Goal: Task Accomplishment & Management: Use online tool/utility

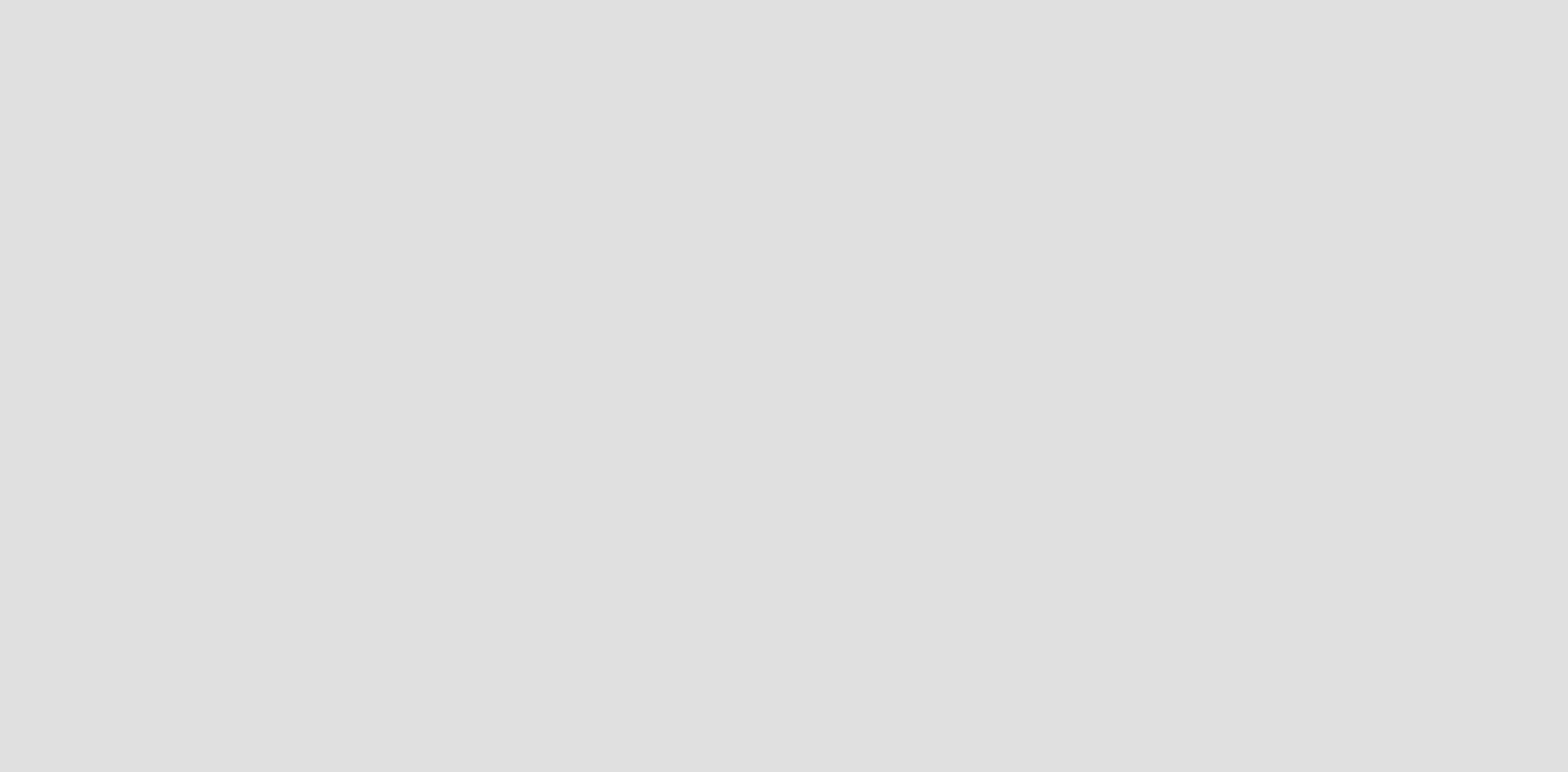
scroll to position [796, 1593]
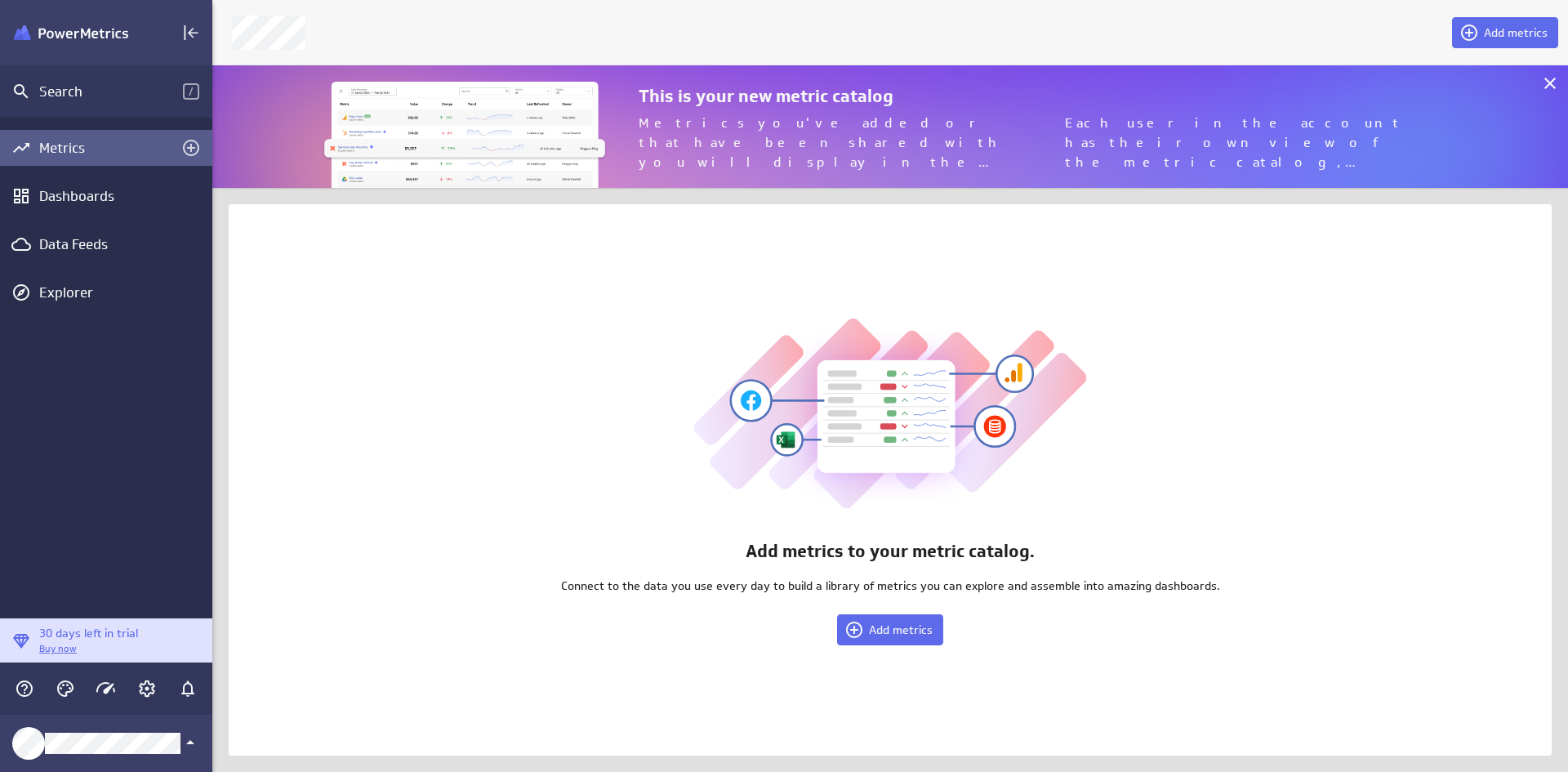
scroll to position [147, 1381]
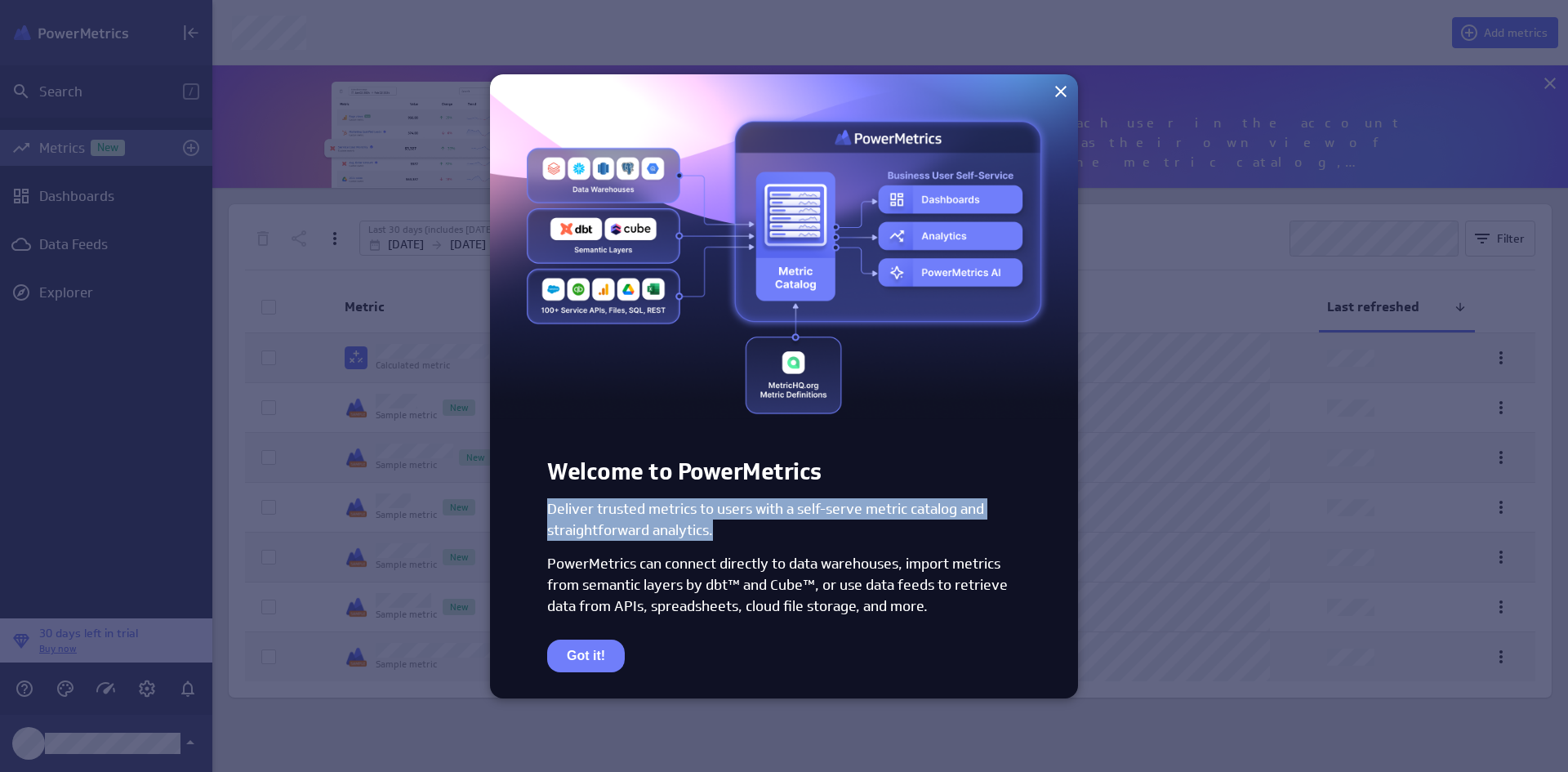
drag, startPoint x: 549, startPoint y: 509, endPoint x: 739, endPoint y: 523, distance: 190.5
click at [739, 523] on h2 "Deliver trusted metrics to users with a self-serve metric catalog and straightf…" at bounding box center [784, 520] width 474 height 43
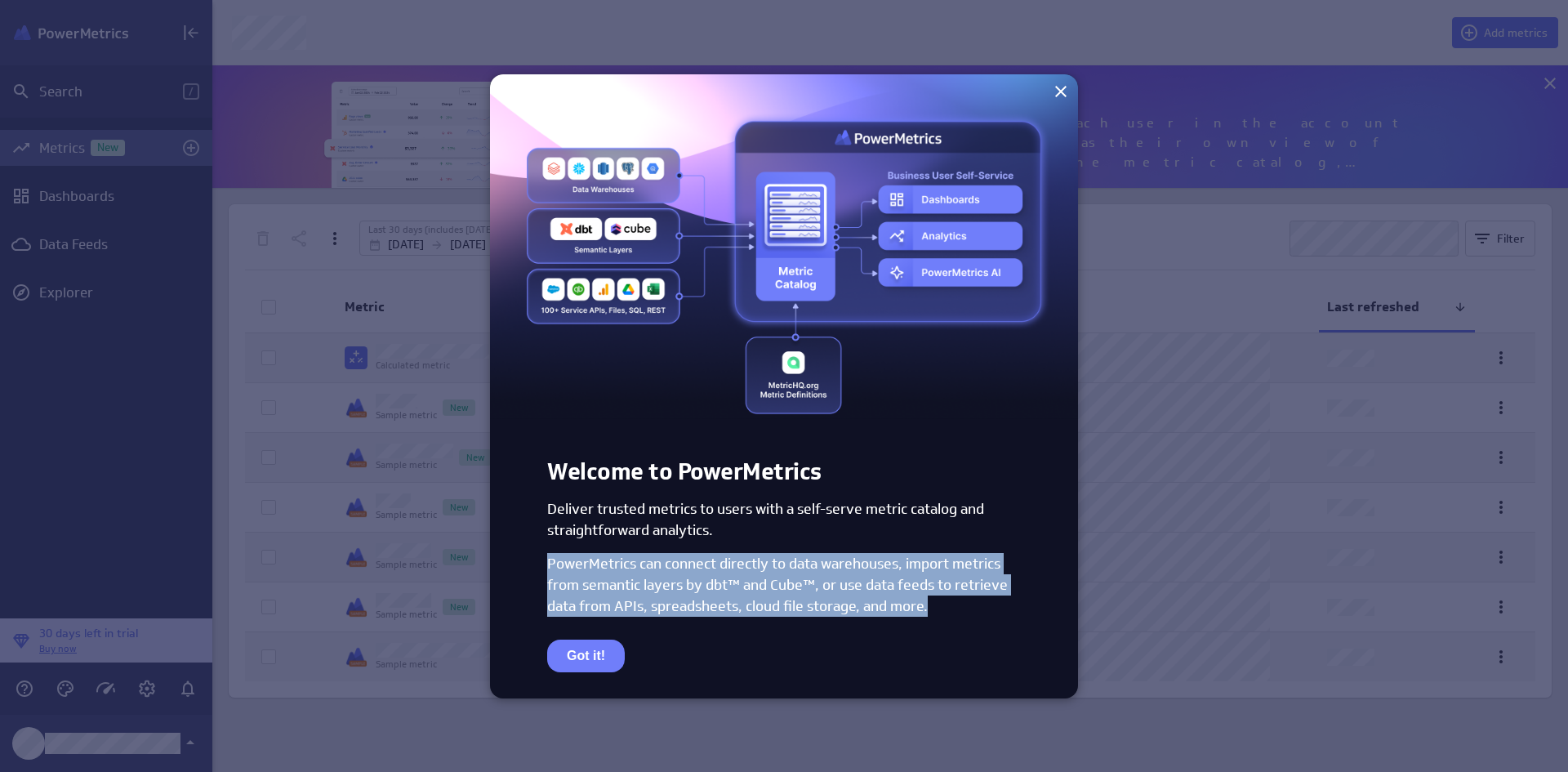
drag, startPoint x: 544, startPoint y: 562, endPoint x: 944, endPoint y: 600, distance: 401.8
click at [944, 600] on div "Welcome to PowerMetrics Deliver trusted metrics to users with a self-serve metr…" at bounding box center [784, 531] width 588 height 217
click at [610, 649] on button "Got it!" at bounding box center [586, 655] width 78 height 33
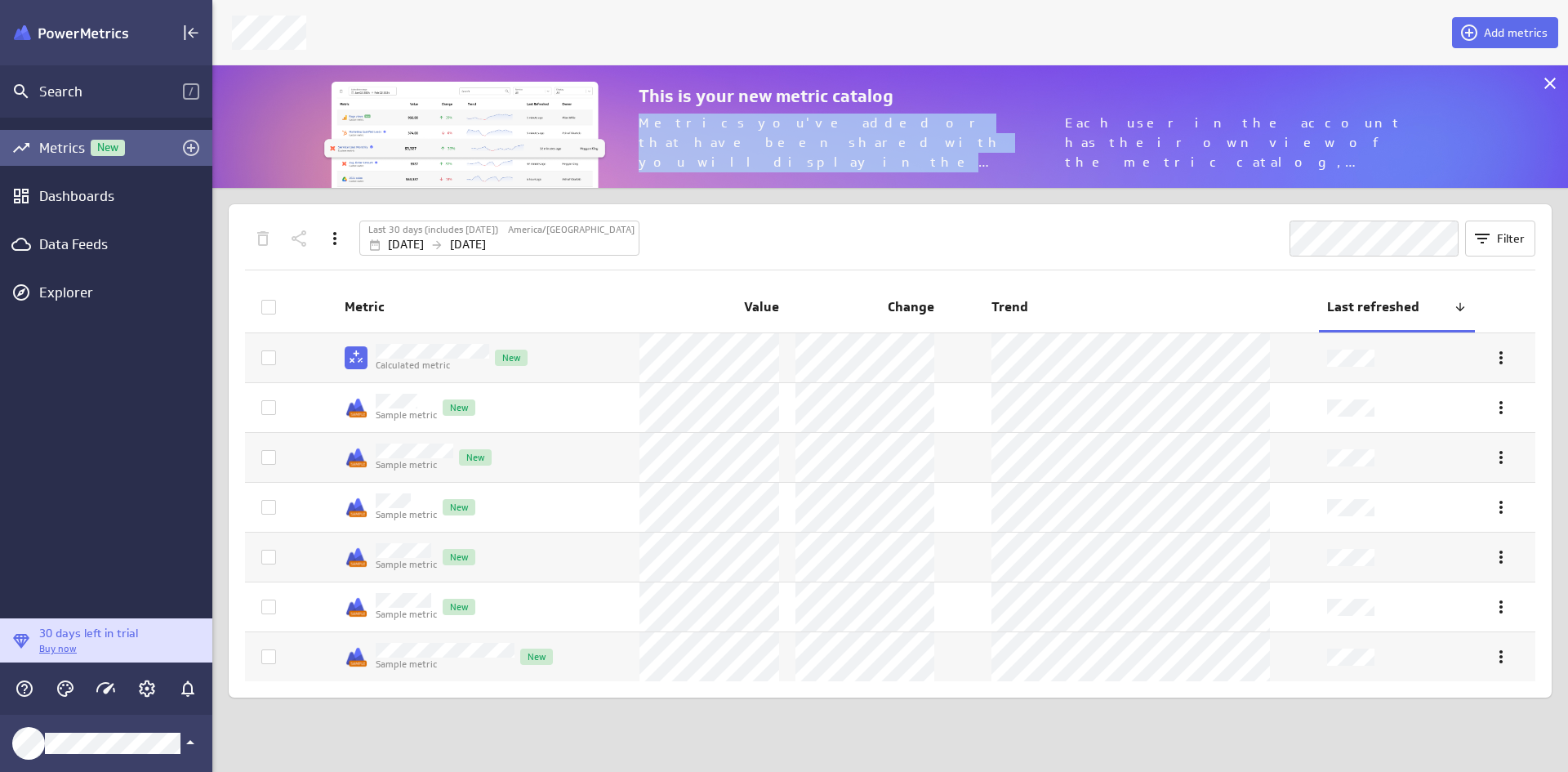
drag, startPoint x: 640, startPoint y: 119, endPoint x: 824, endPoint y: 155, distance: 187.5
click at [824, 155] on p "Metrics you've added or that have been shared with you will display in the cata…" at bounding box center [838, 143] width 401 height 59
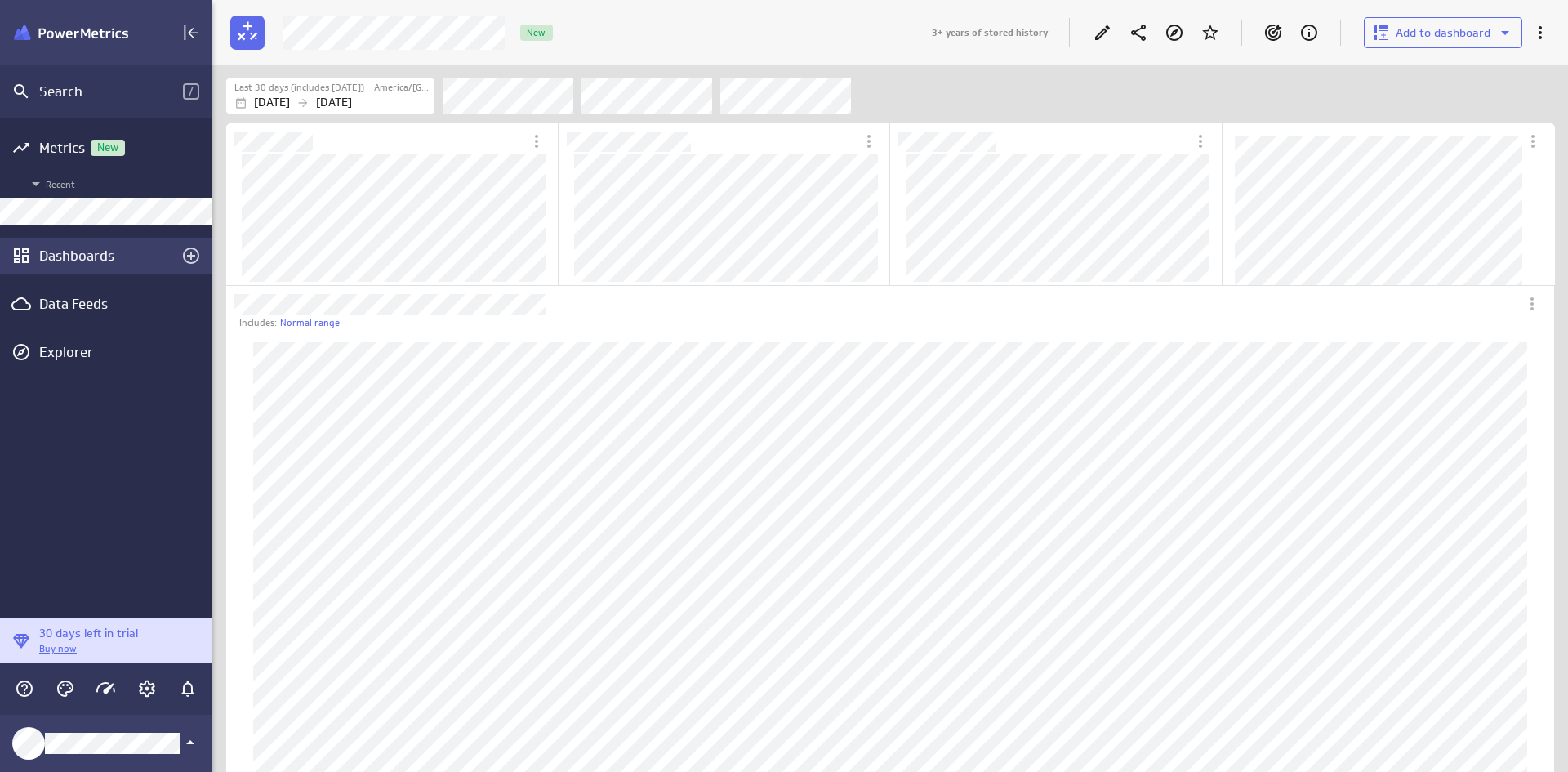
click at [102, 253] on div "Dashboards" at bounding box center [106, 256] width 134 height 18
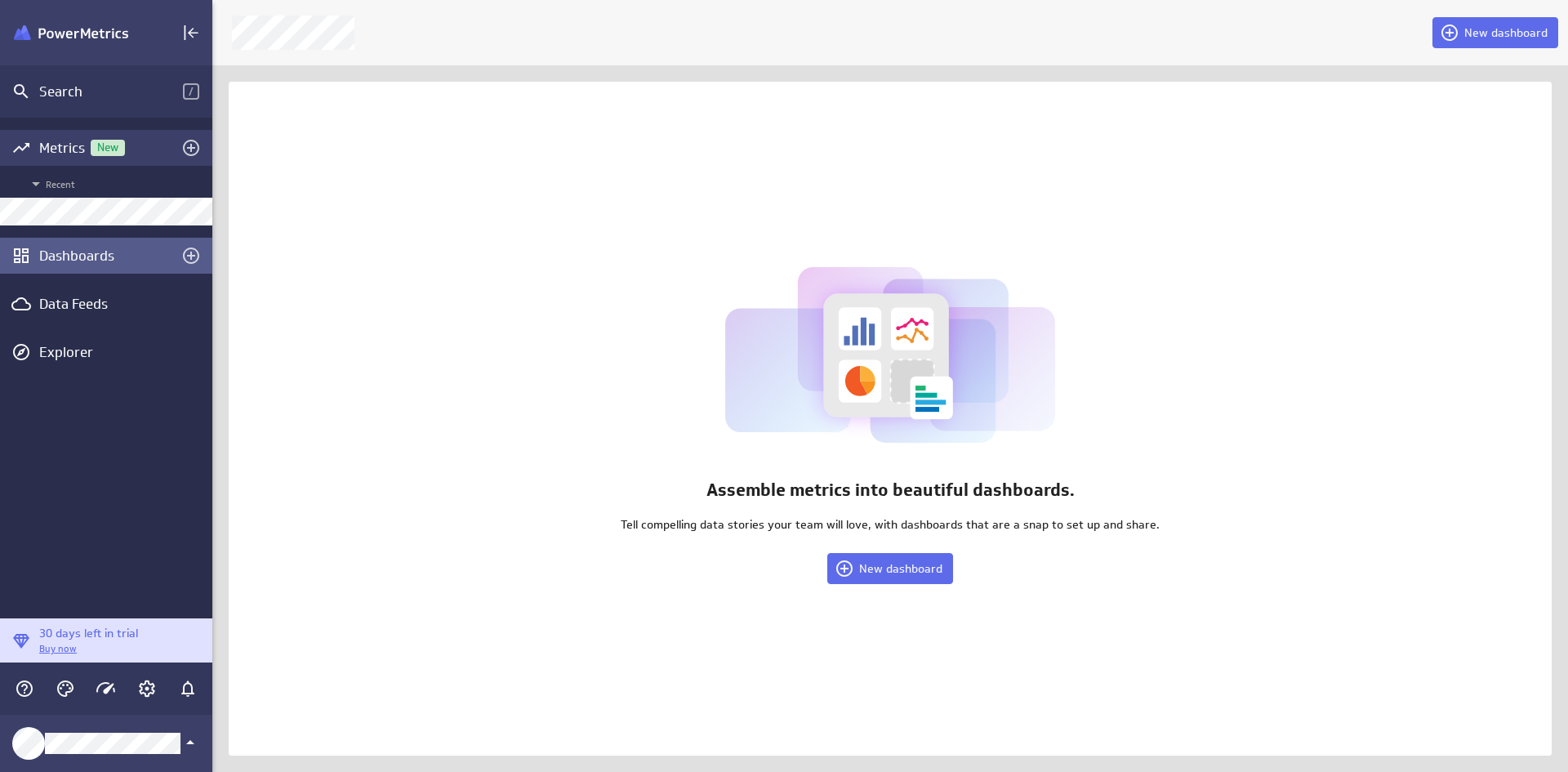
click at [61, 145] on div "Metrics New" at bounding box center [106, 148] width 134 height 18
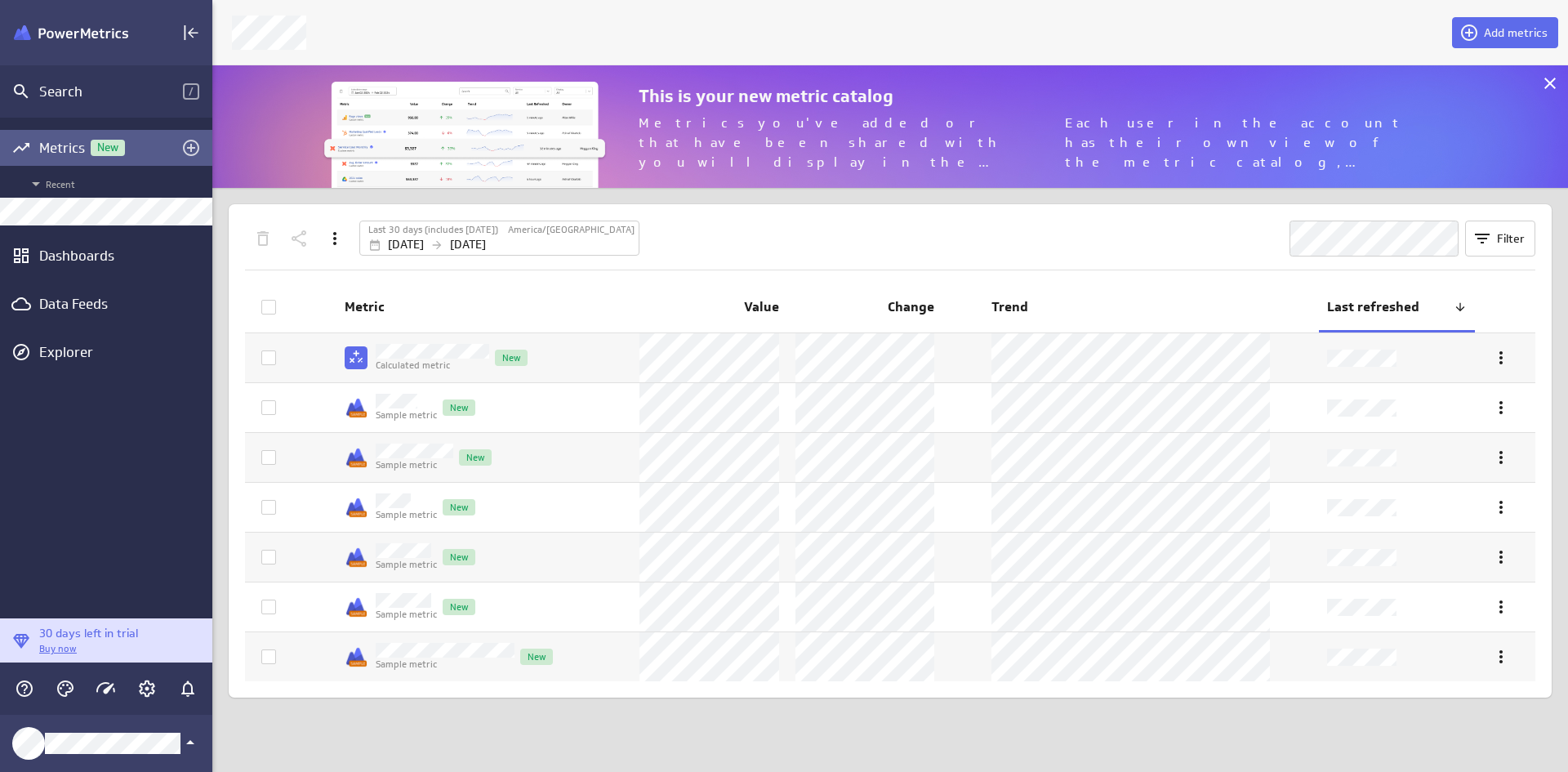
scroll to position [147, 1381]
click at [194, 151] on icon "Add metrics" at bounding box center [192, 148] width 20 height 20
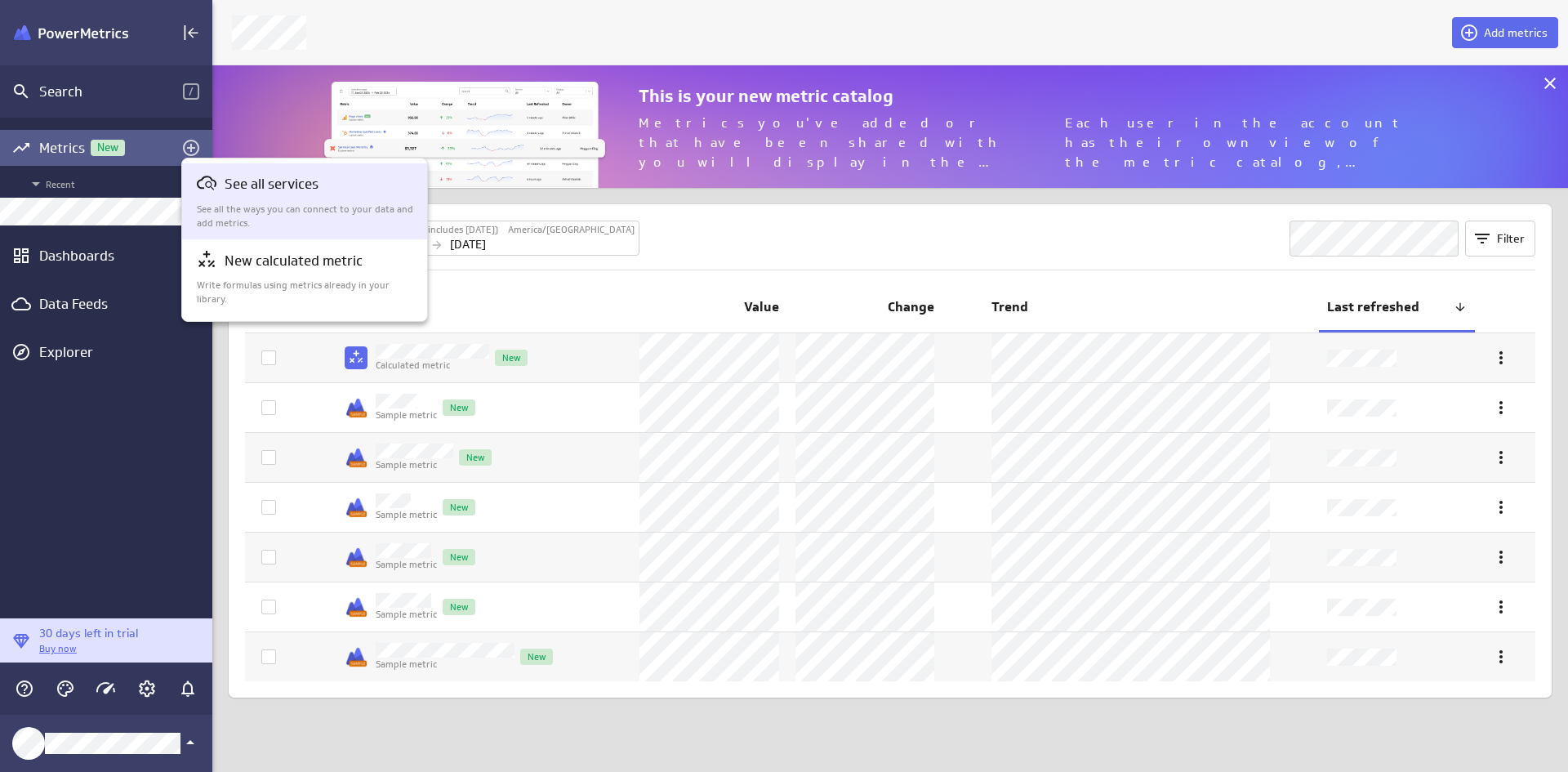
click at [278, 207] on p "See all the ways you can connect to your data and add metrics." at bounding box center [306, 216] width 217 height 28
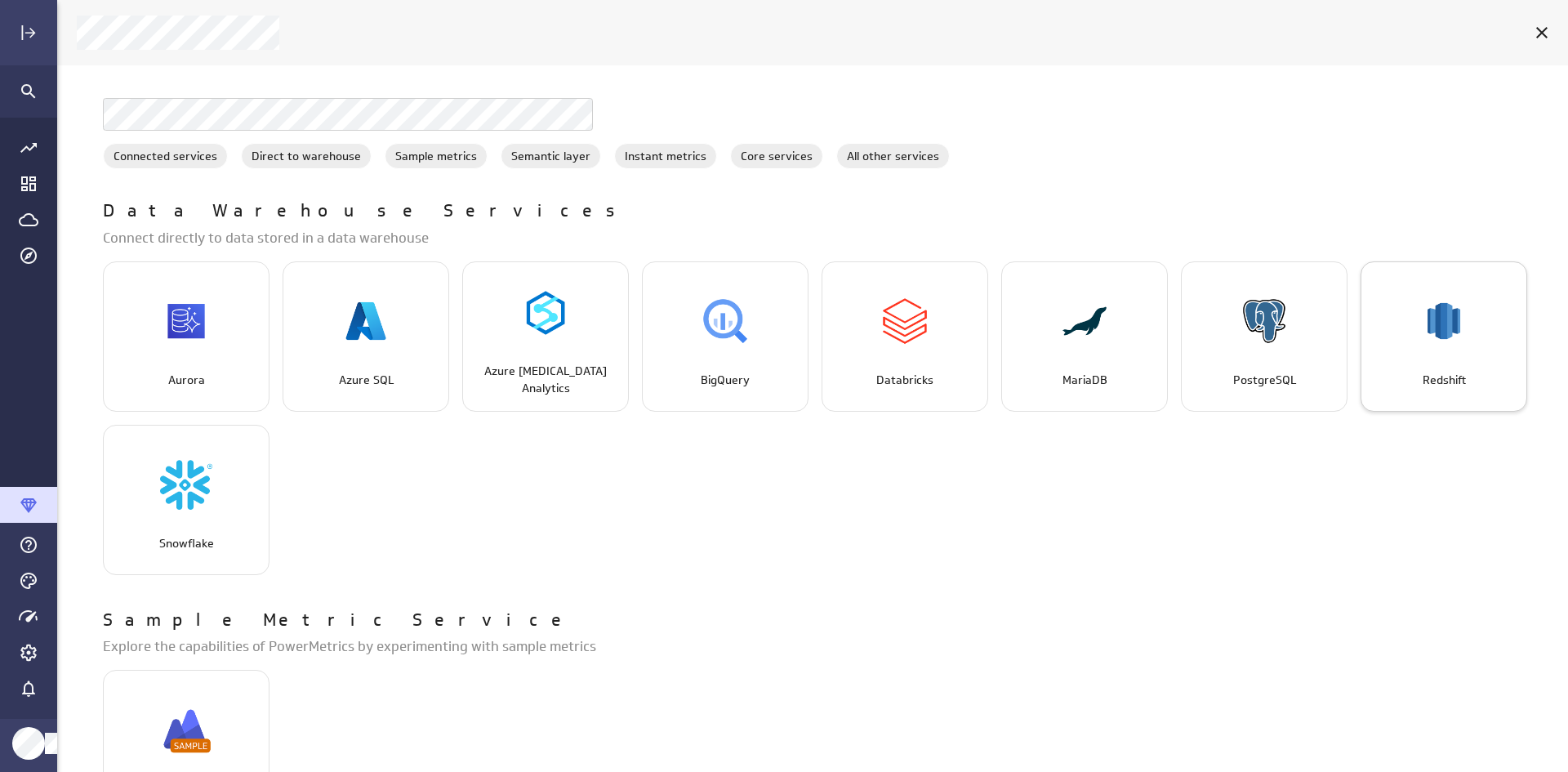
click at [1439, 330] on img "Redshift" at bounding box center [1444, 321] width 52 height 52
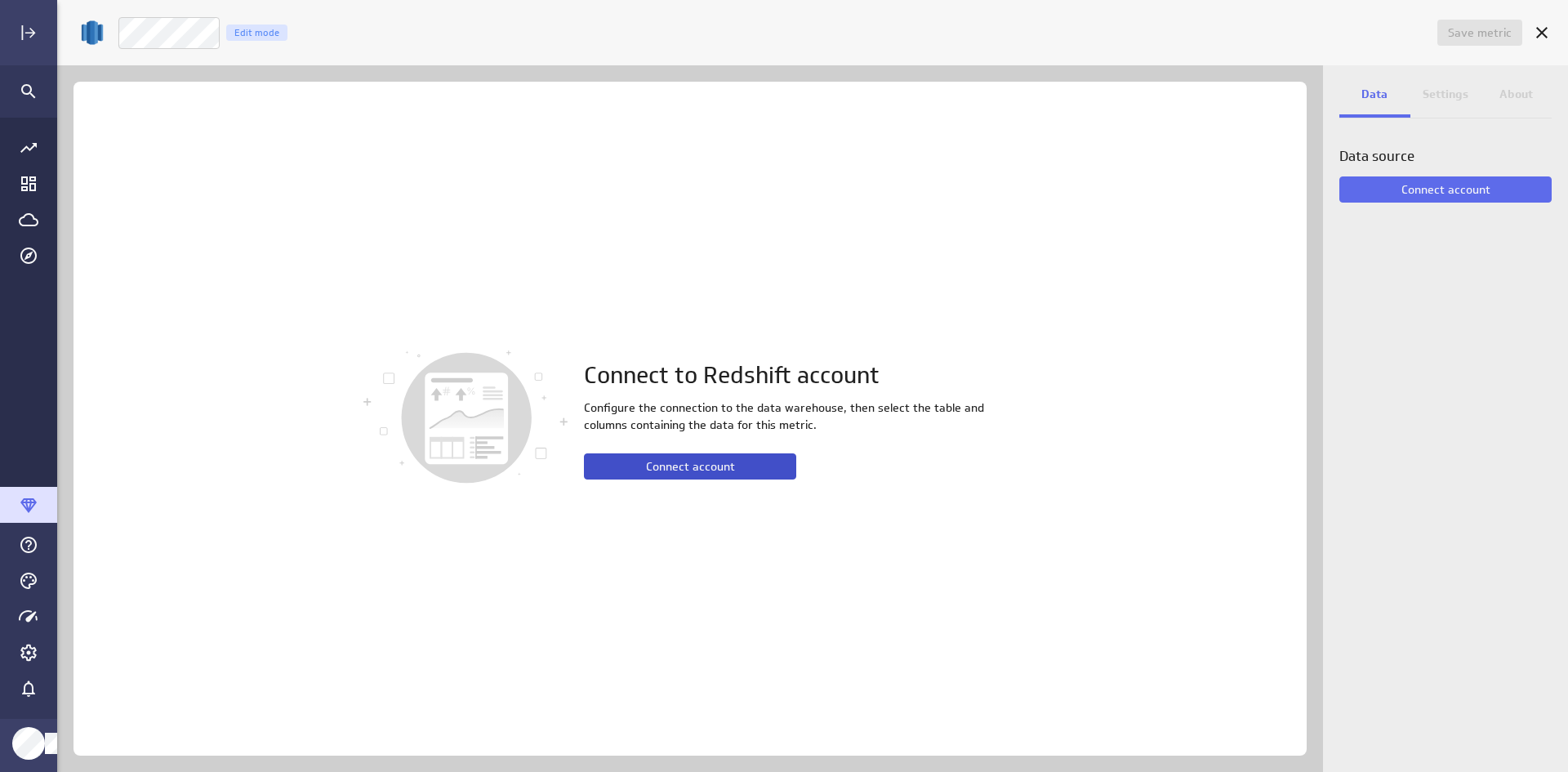
click at [625, 463] on button "Connect account" at bounding box center [690, 466] width 213 height 26
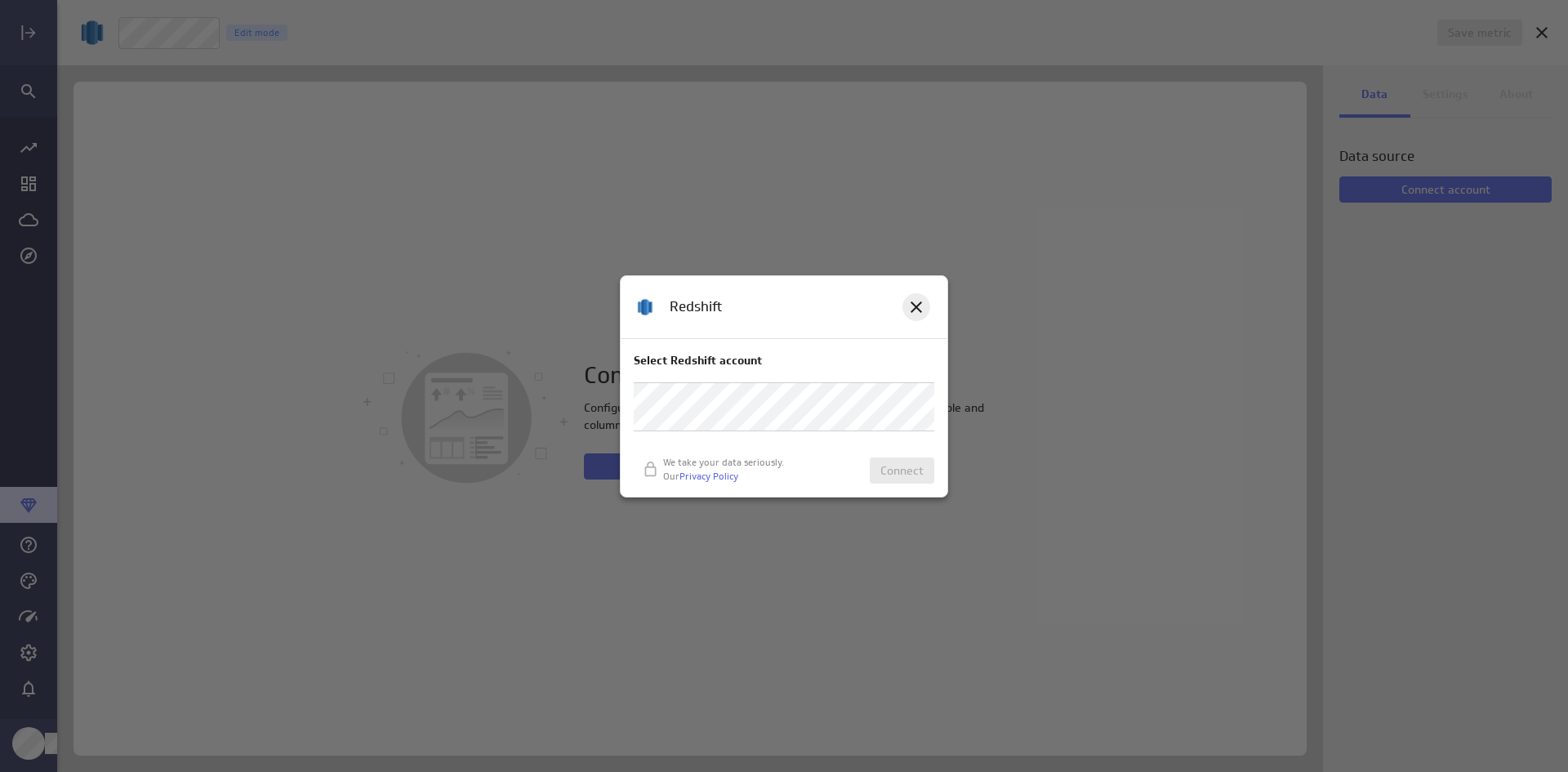
click at [918, 313] on icon at bounding box center [917, 307] width 20 height 20
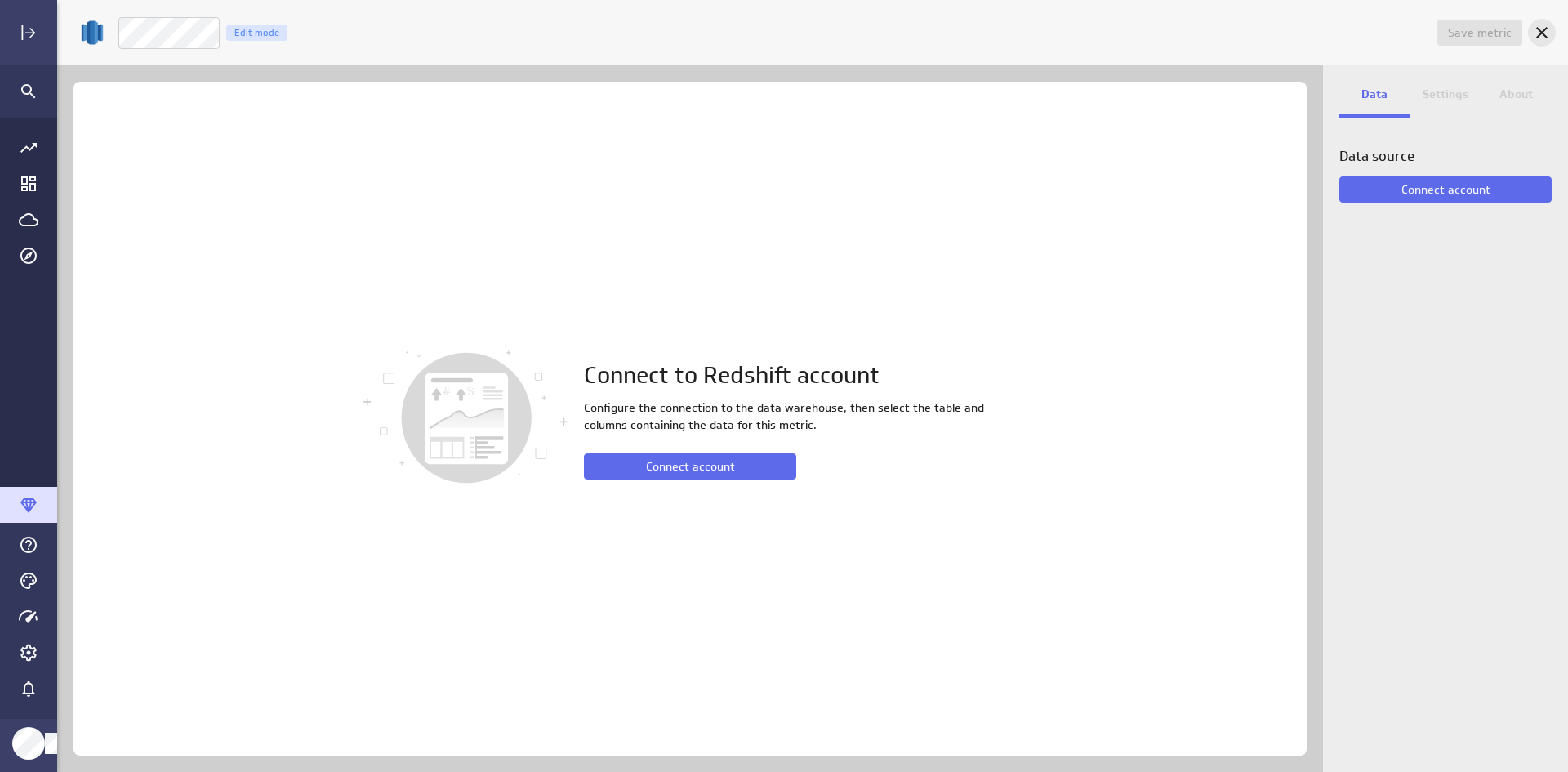
click at [1541, 29] on icon "Cancel" at bounding box center [1542, 33] width 20 height 20
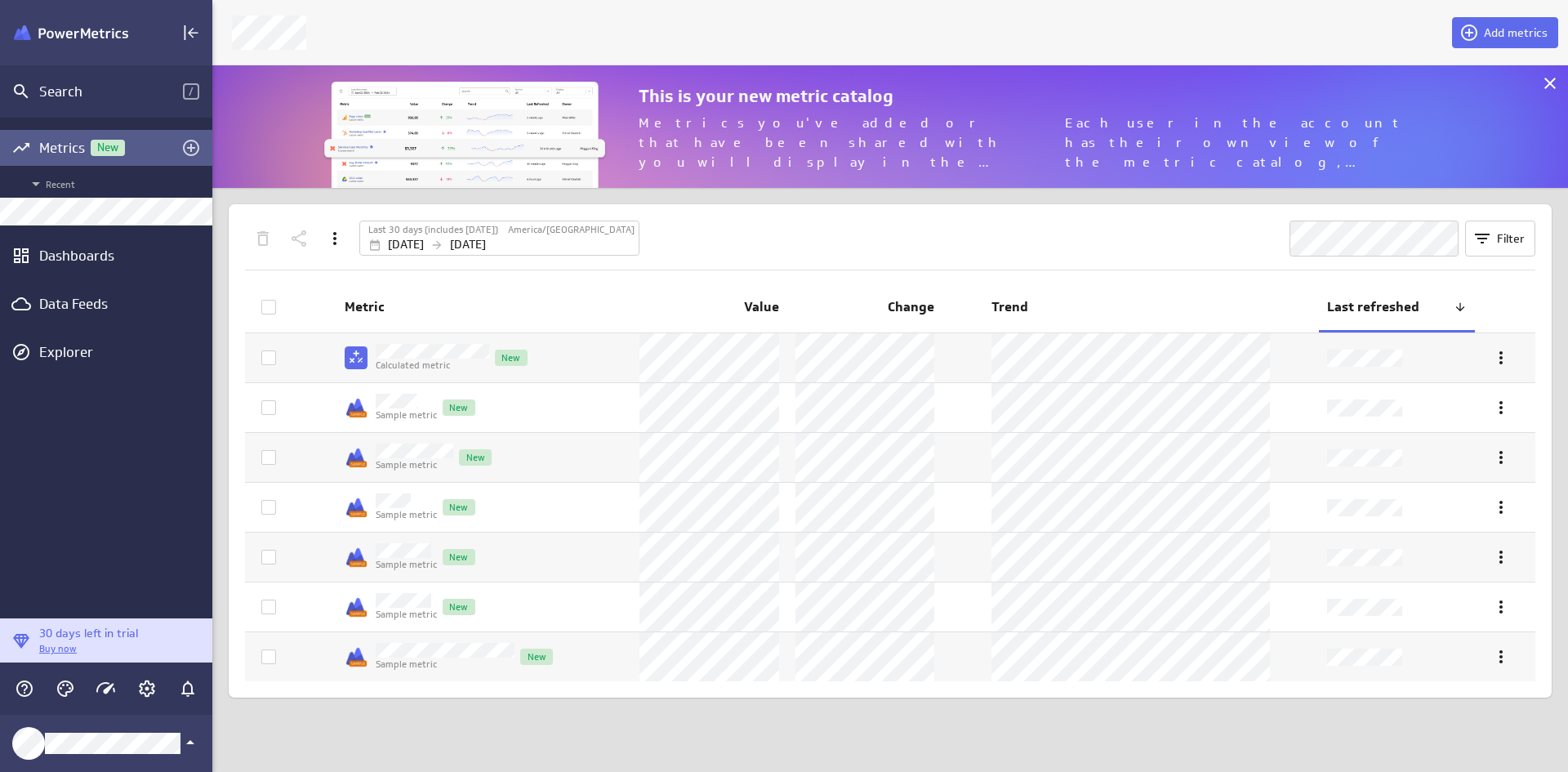
scroll to position [8, 8]
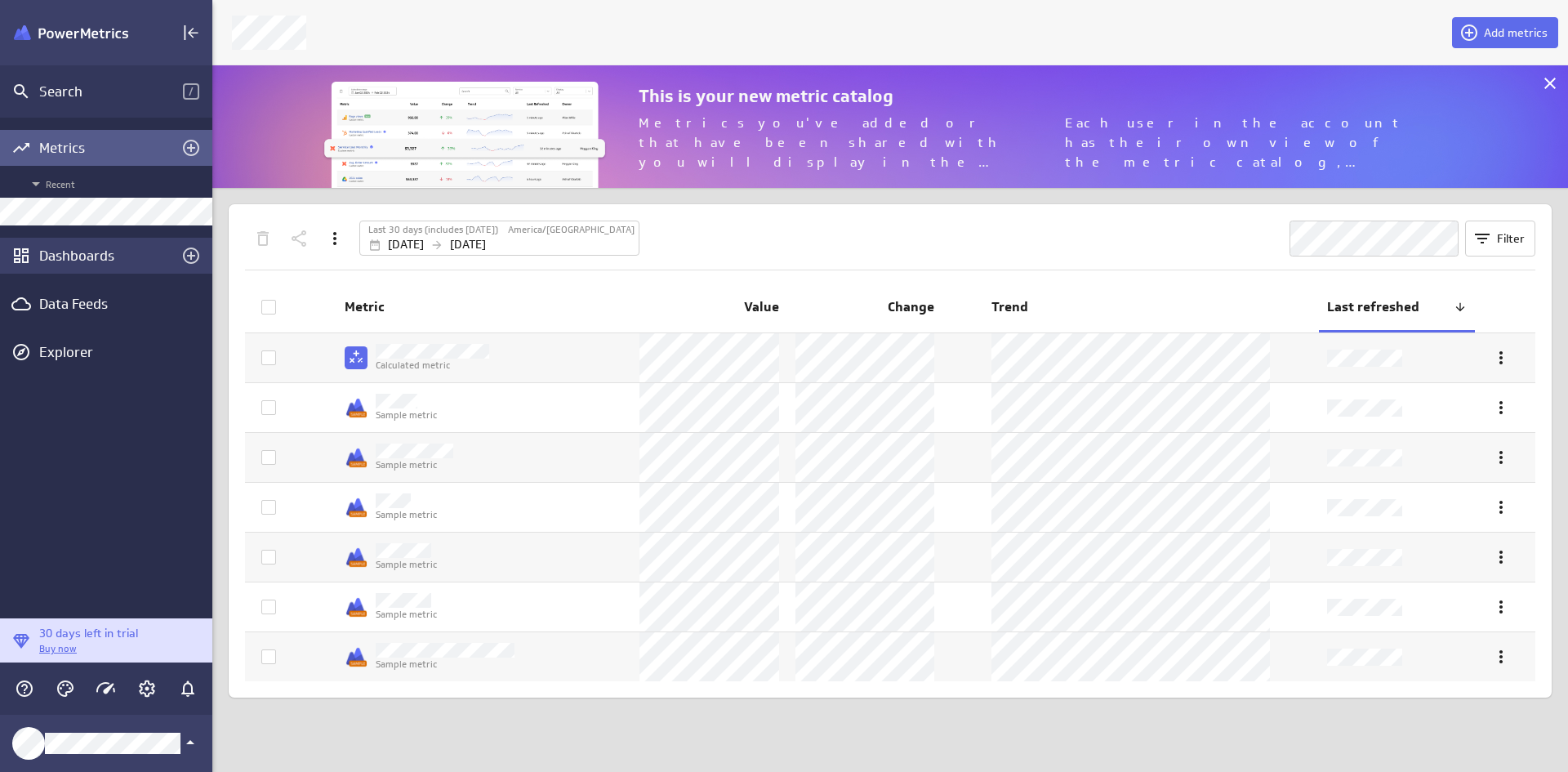
click at [129, 270] on div "Dashboards" at bounding box center [106, 256] width 213 height 36
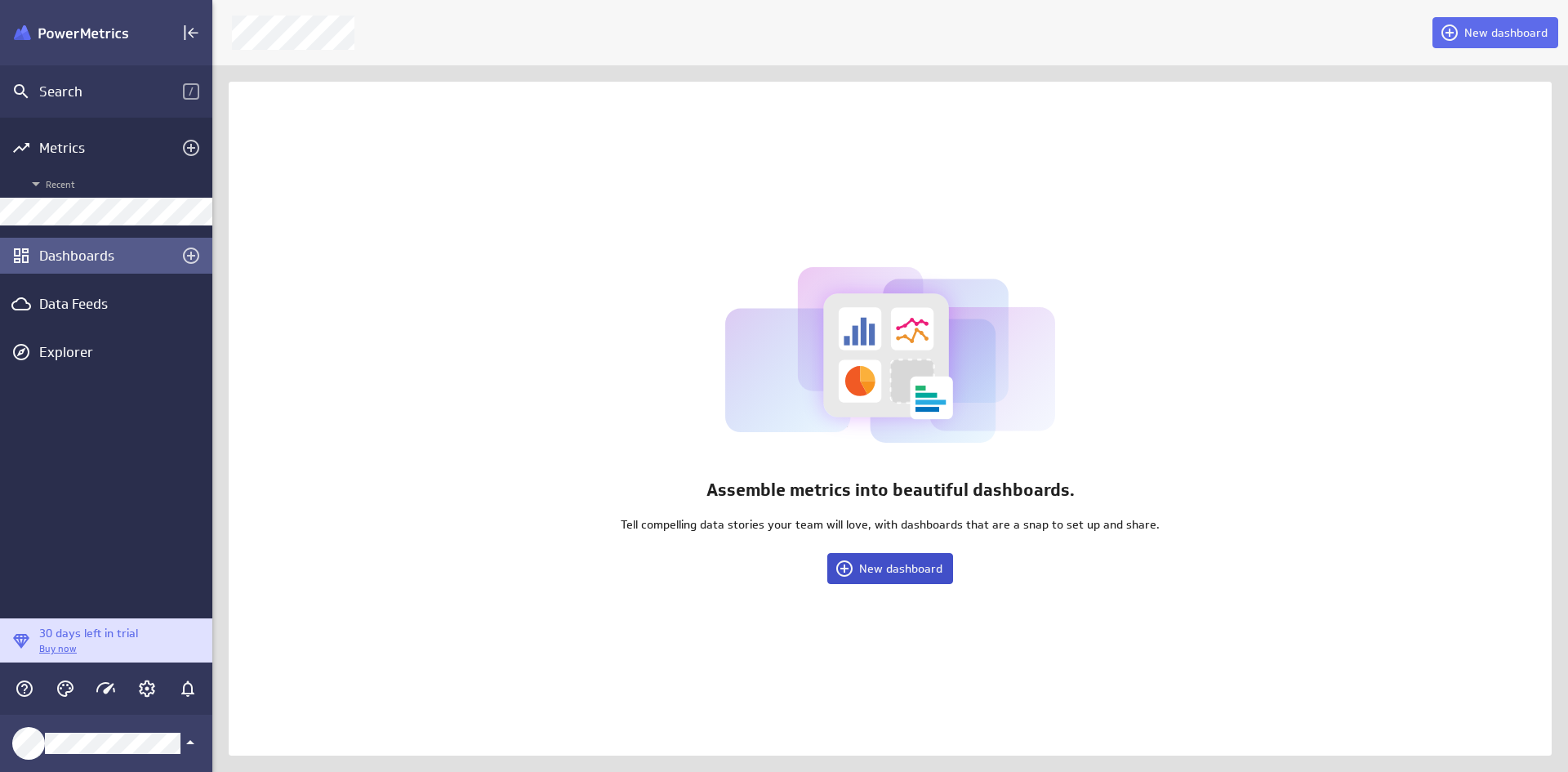
click at [902, 567] on span "New dashboard" at bounding box center [901, 568] width 83 height 14
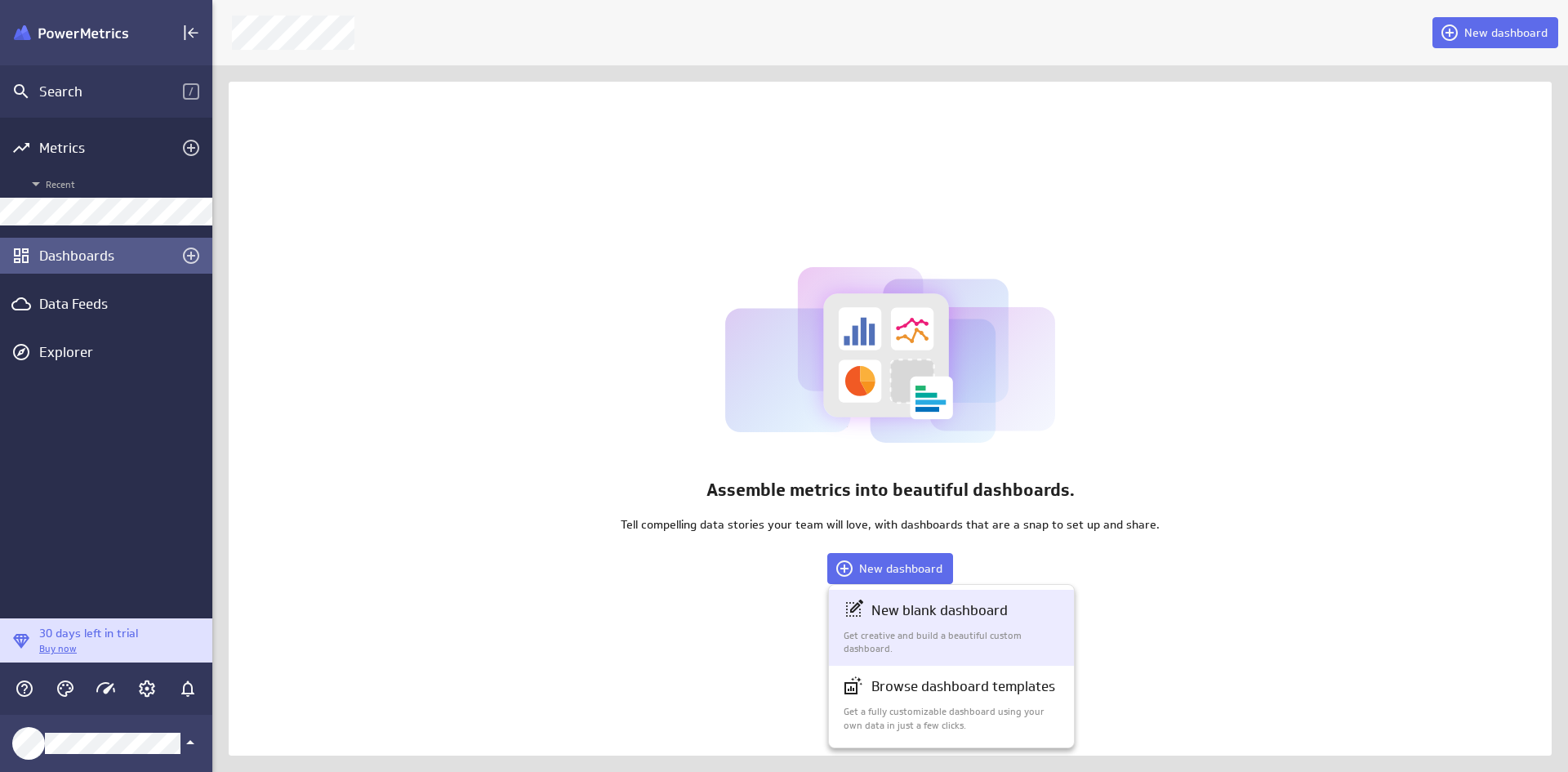
click at [963, 607] on p "New blank dashboard" at bounding box center [940, 610] width 137 height 21
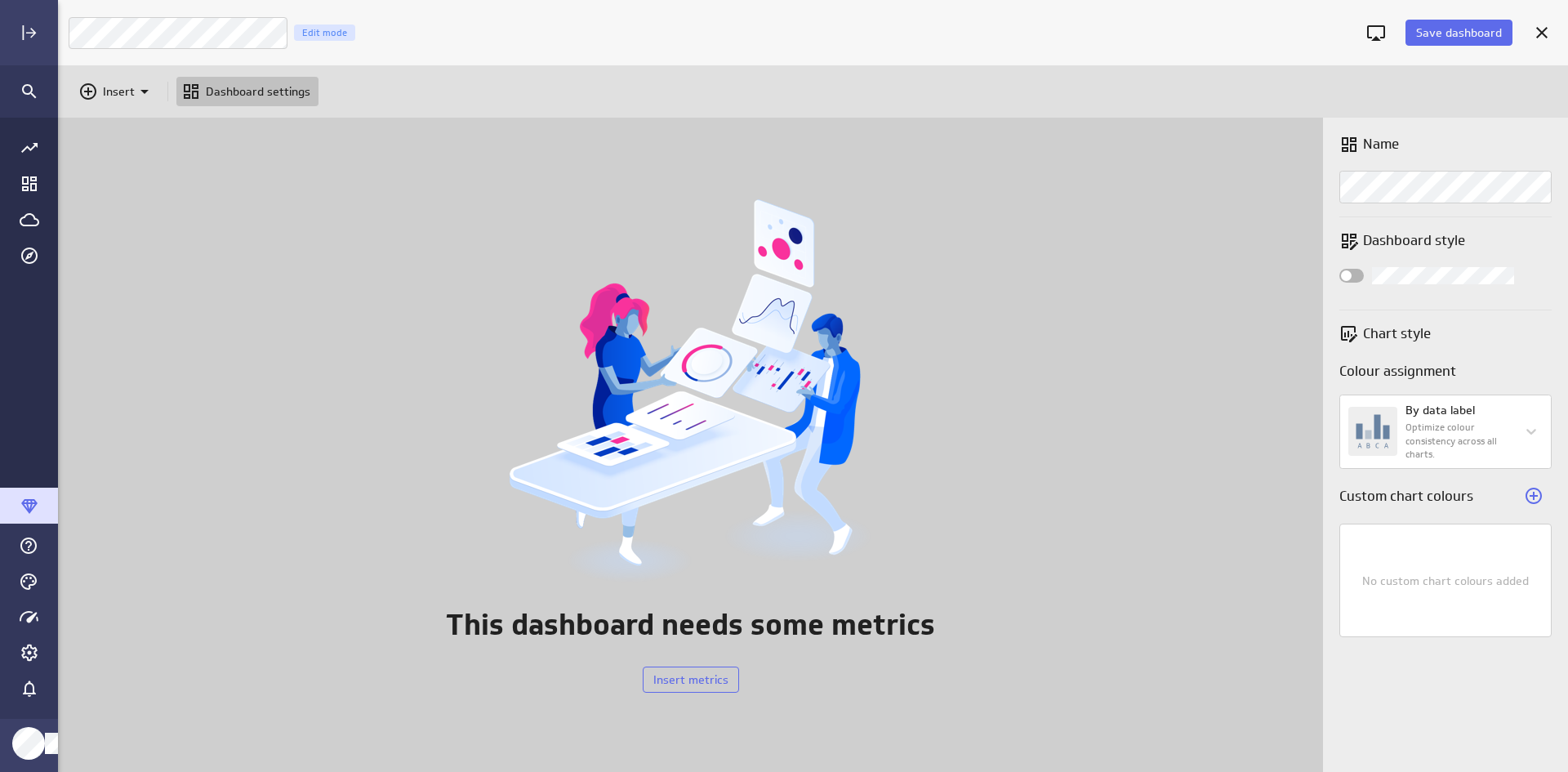
scroll to position [679, 1536]
click at [359, 277] on div "This dashboard needs some metrics Insert metrics" at bounding box center [690, 444] width 1266 height 654
click at [108, 84] on p "Insert" at bounding box center [118, 91] width 32 height 17
click at [114, 118] on div "Metrics" at bounding box center [122, 131] width 98 height 39
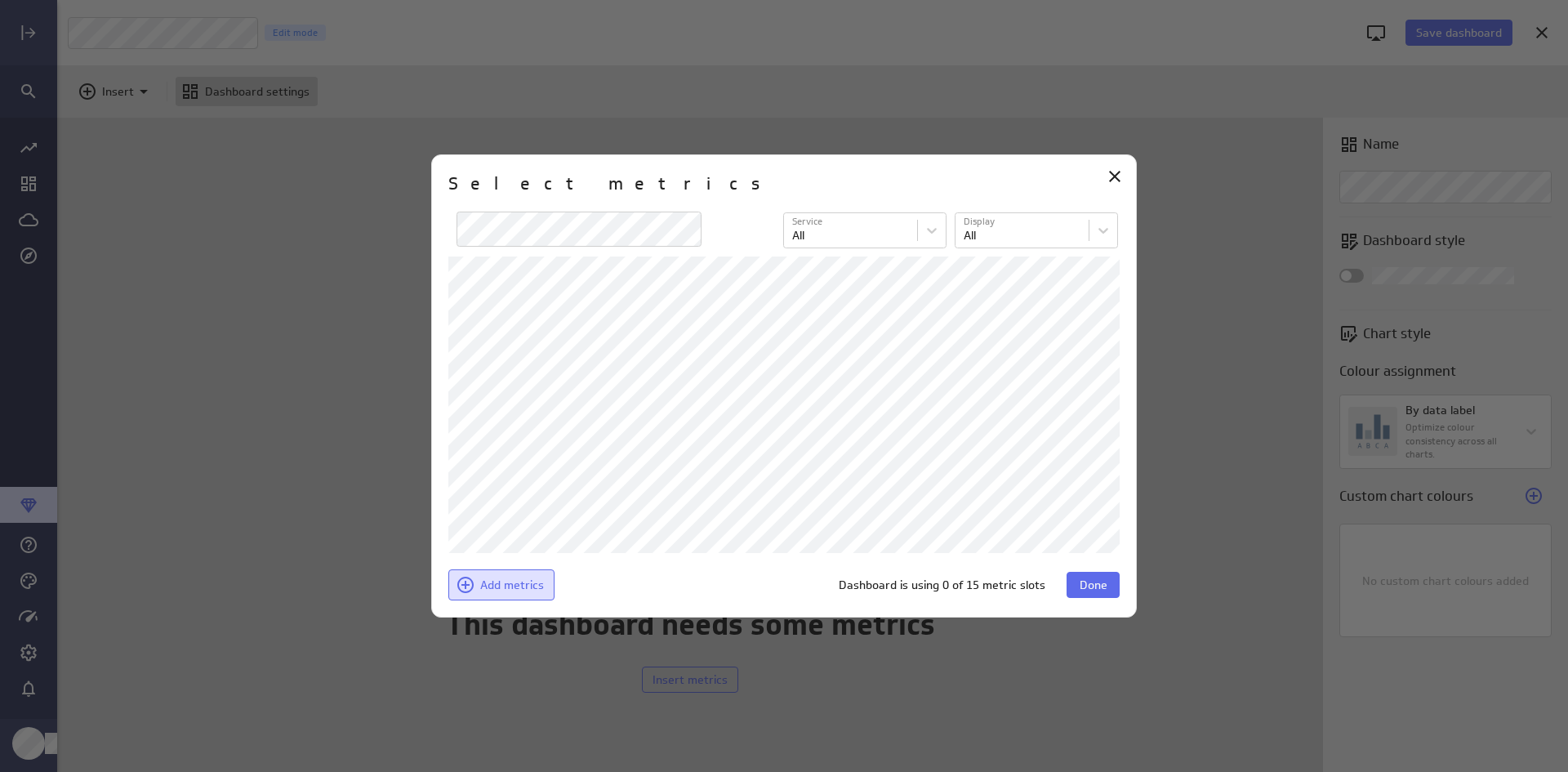
click at [518, 587] on span "Add metrics" at bounding box center [512, 585] width 63 height 14
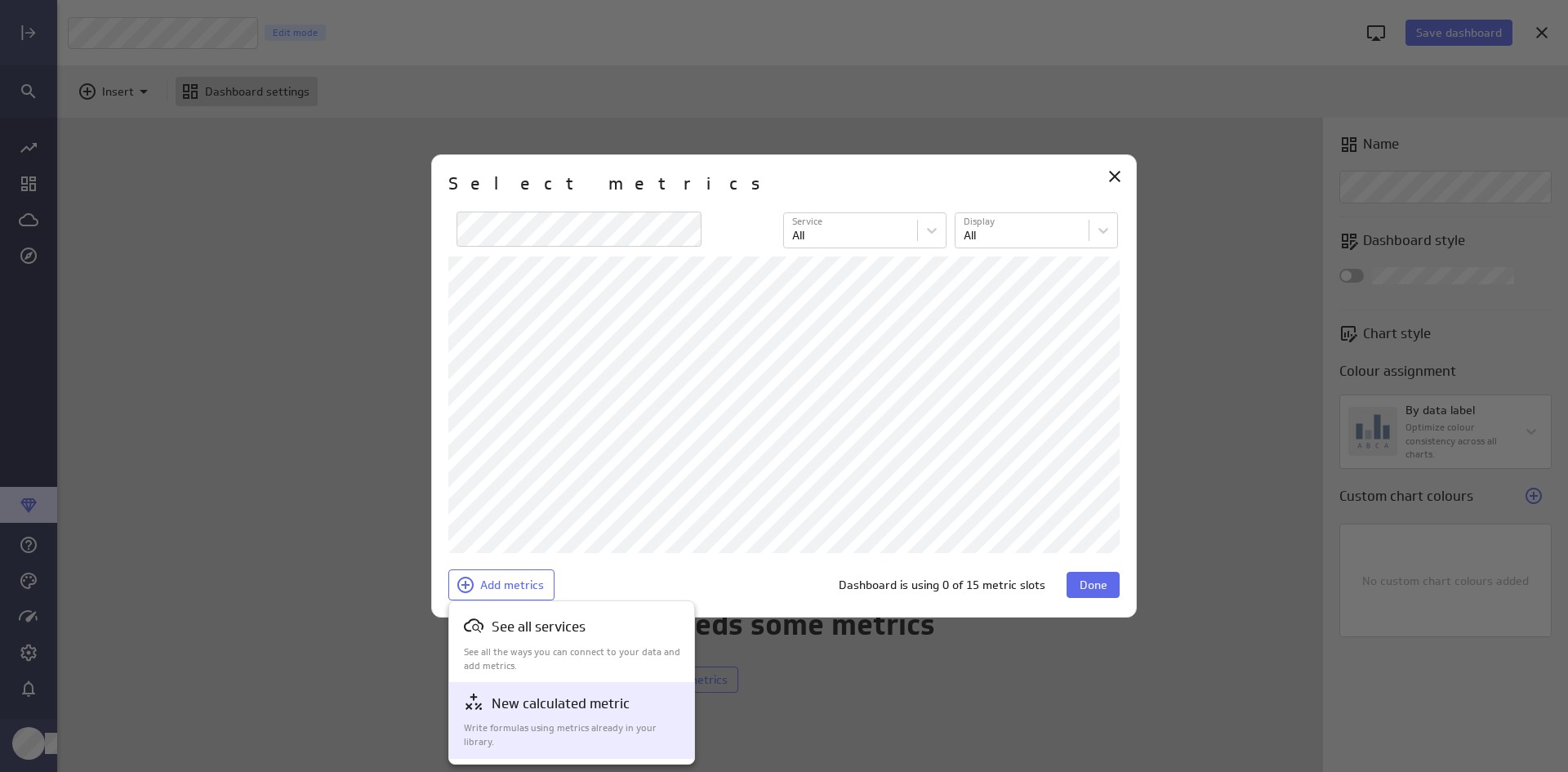
click at [558, 702] on p "New calculated metric" at bounding box center [561, 703] width 138 height 21
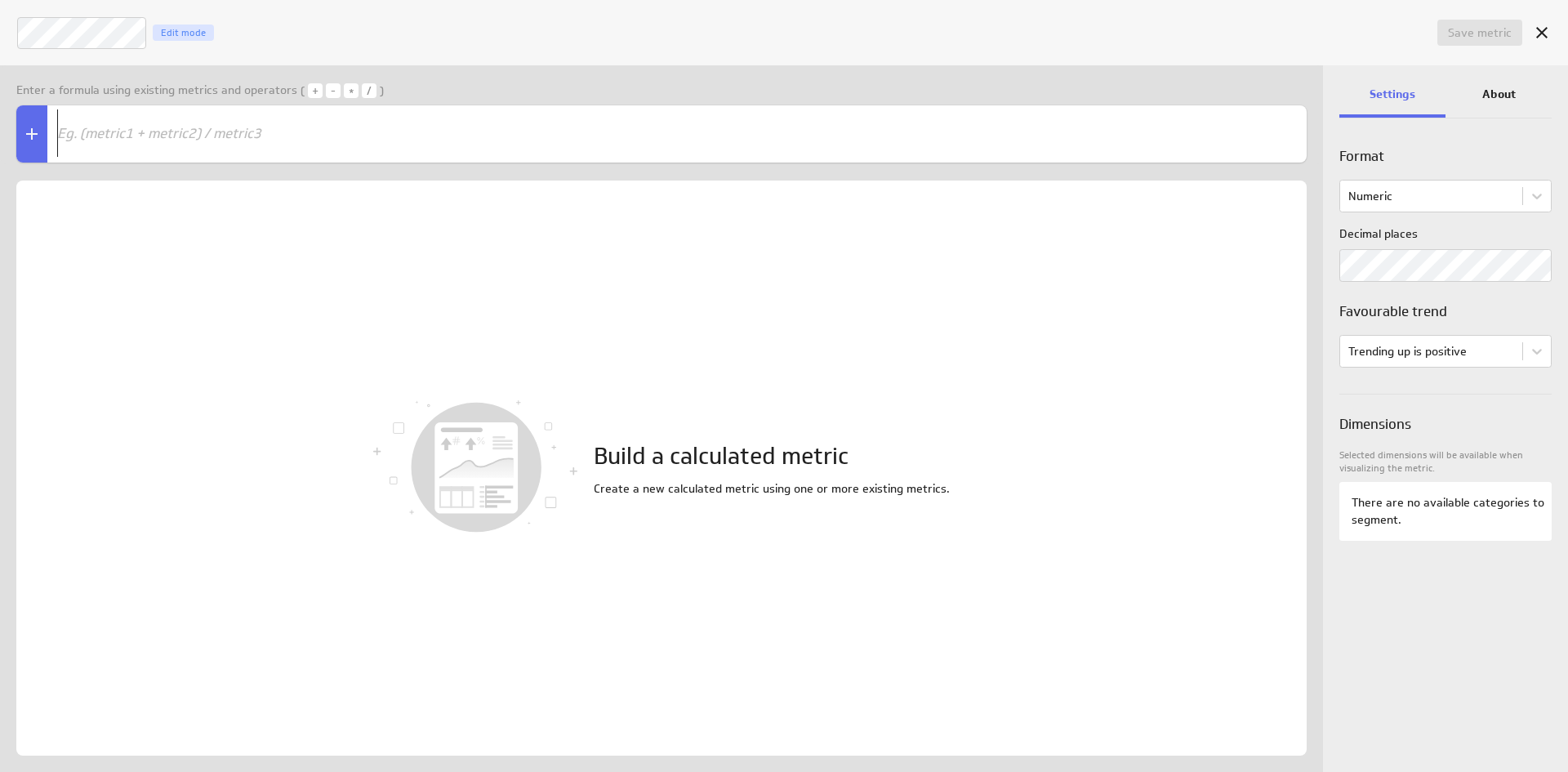
click at [645, 149] on pre "​" at bounding box center [666, 133] width 1225 height 47
type textarea "fff"
type textarea "Da"
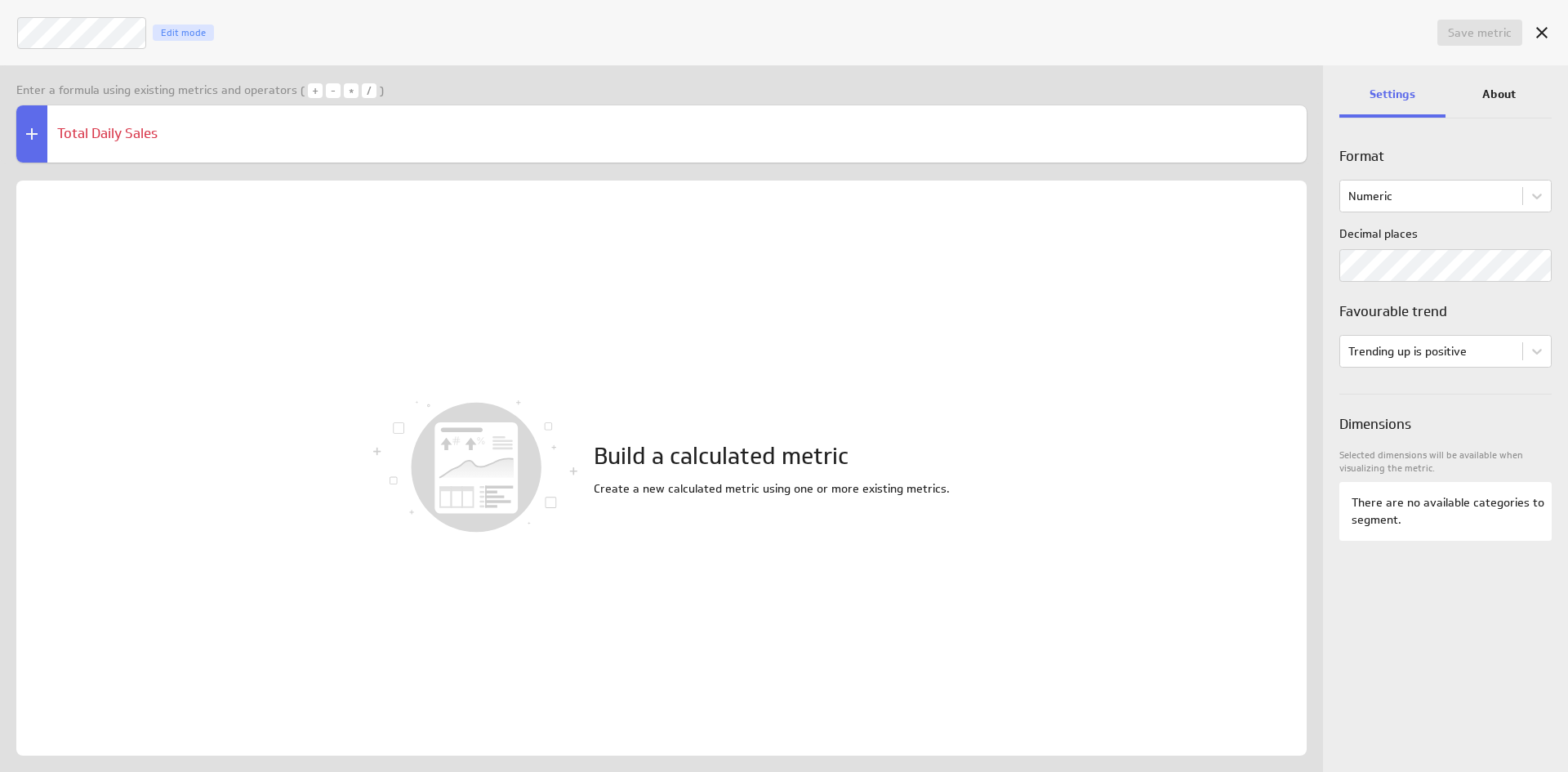
type textarea "Total Daily Sales"
click at [1050, 242] on div "Build a calculated metric Create a new calculated metric using one or more exis…" at bounding box center [661, 468] width 1290 height 575
click at [707, 489] on p "Create a new calculated metric using one or more existing metrics." at bounding box center [772, 488] width 356 height 17
click at [553, 504] on img at bounding box center [476, 466] width 204 height 133
click at [705, 488] on p "Create a new calculated metric using one or more existing metrics." at bounding box center [772, 488] width 356 height 17
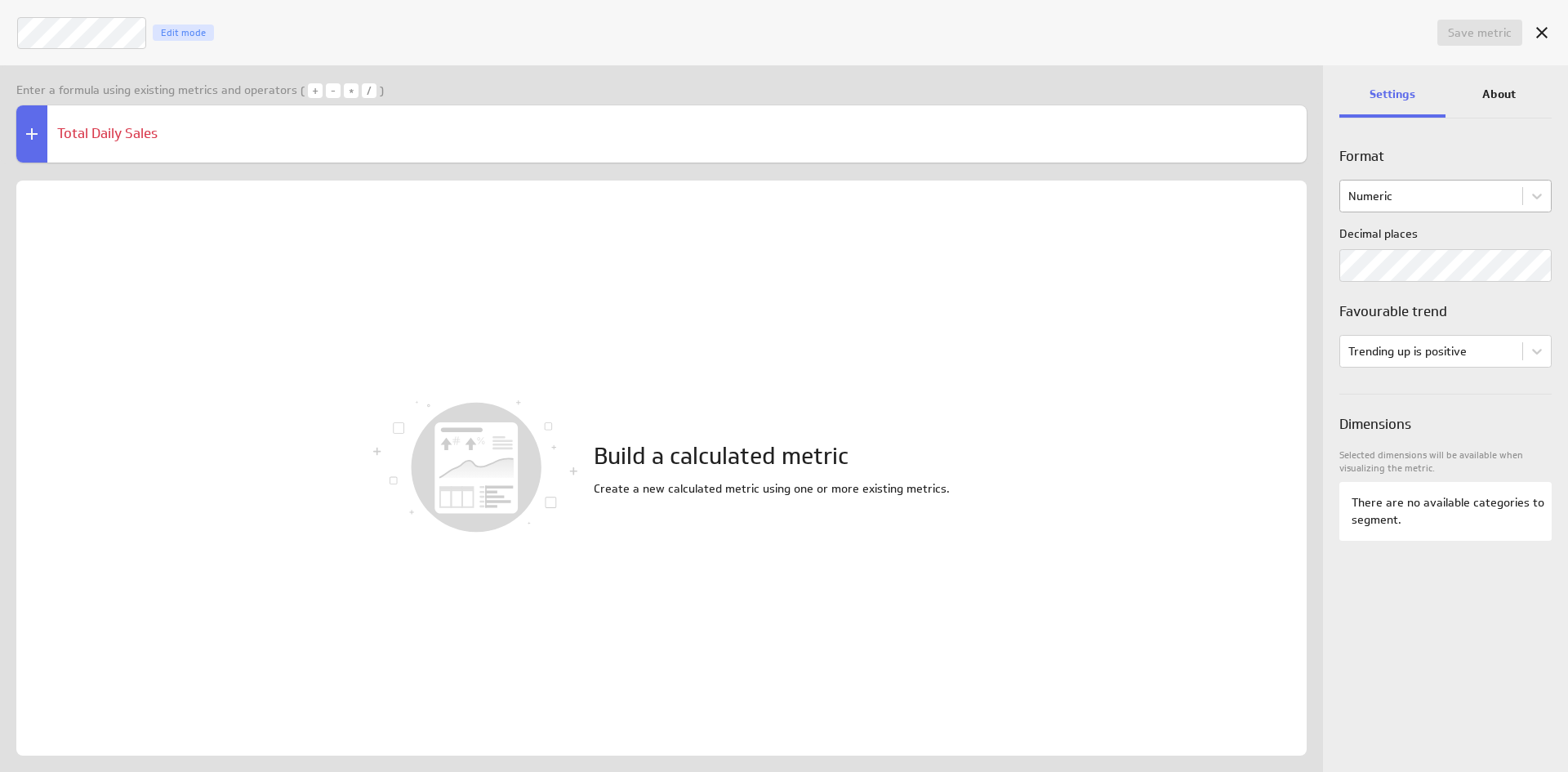
click at [1421, 198] on body "Save dashboard Sales Dashboard Edit mode Insert Dashboard settings This dashboa…" at bounding box center [784, 386] width 1568 height 772
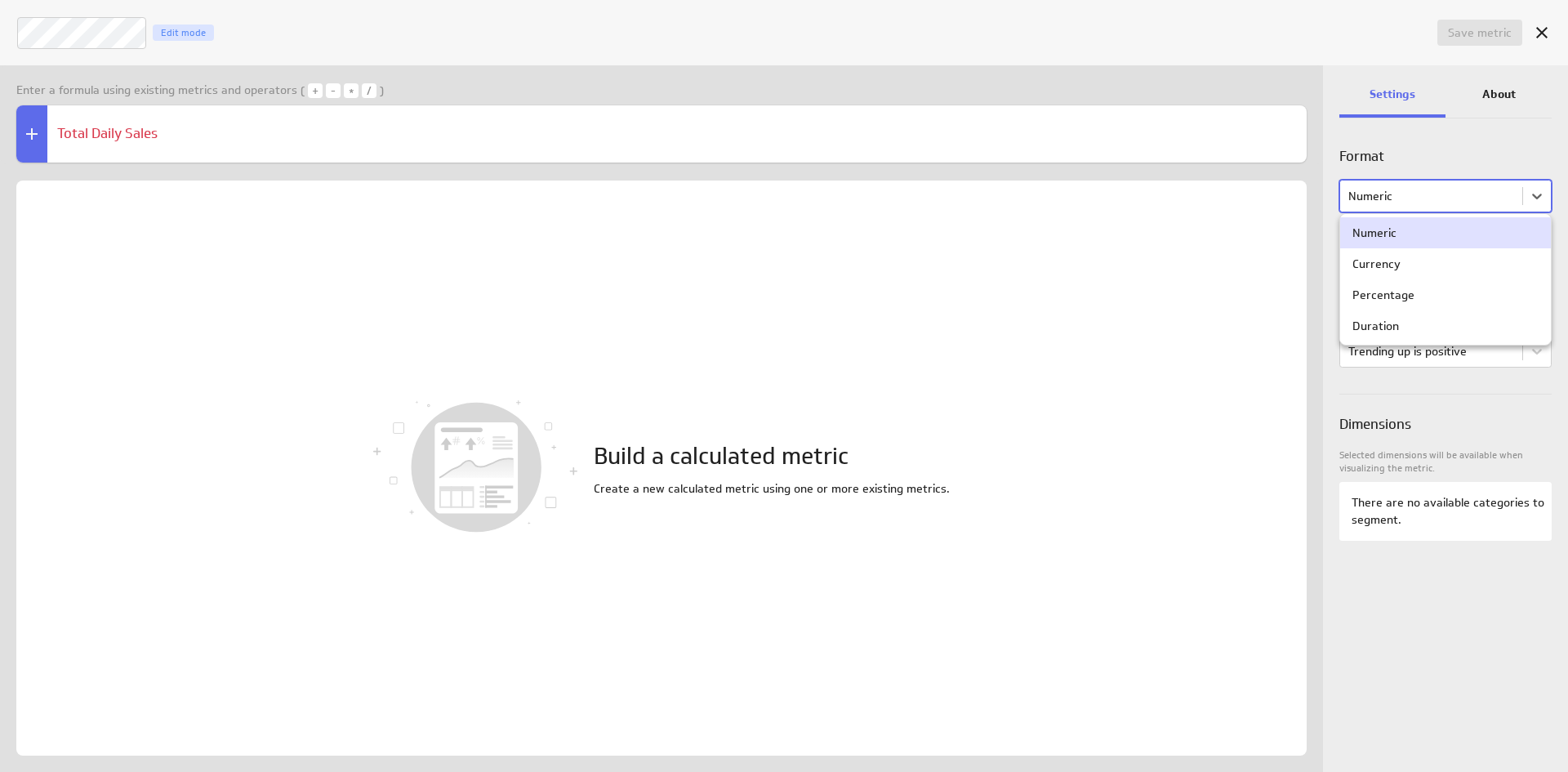
click at [1410, 231] on div "Numeric" at bounding box center [1446, 232] width 186 height 14
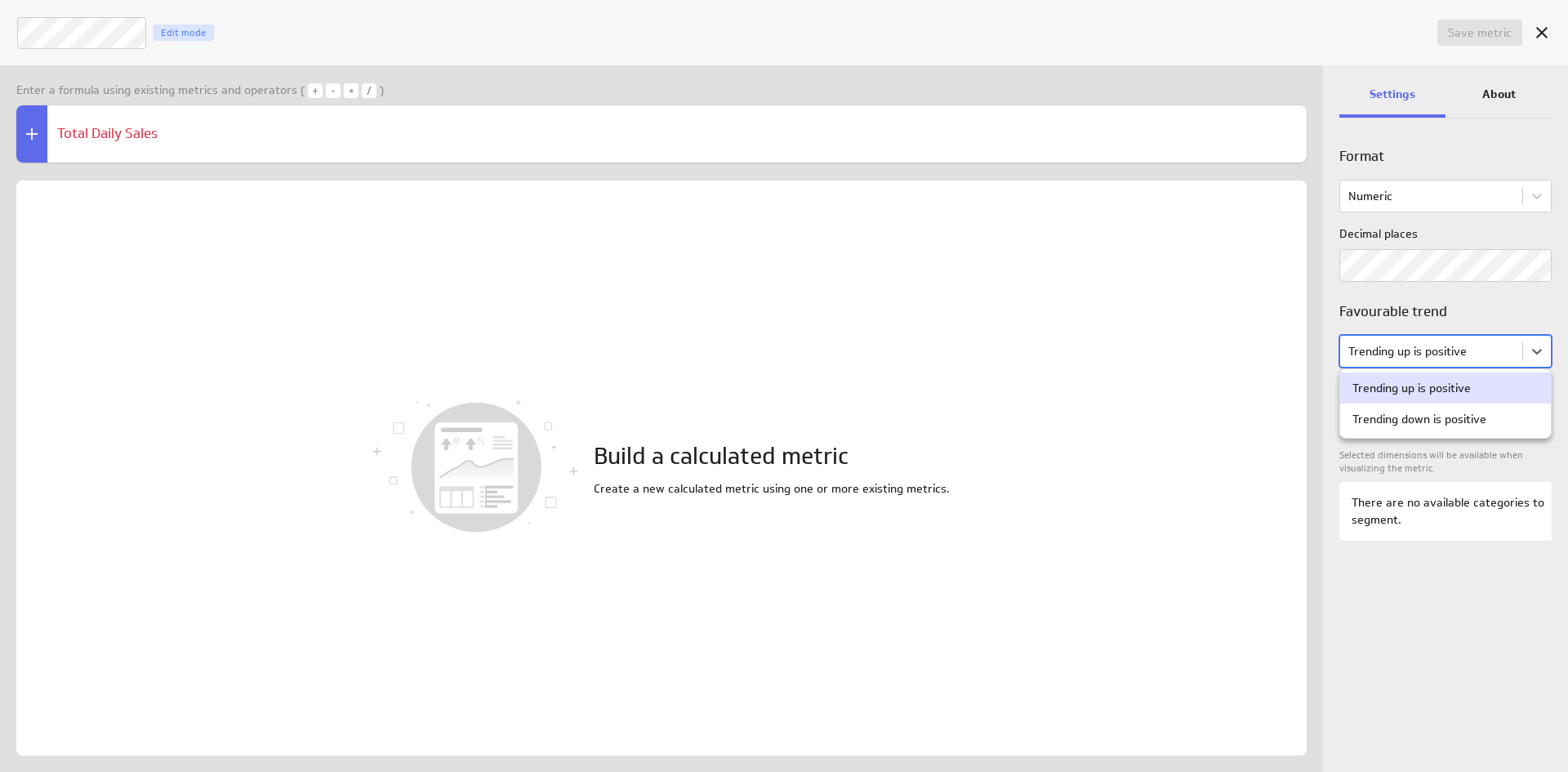
click at [1431, 354] on body "Save dashboard Sales Dashboard Edit mode Insert Dashboard settings This dashboa…" at bounding box center [784, 386] width 1568 height 772
click at [1480, 165] on div at bounding box center [784, 386] width 1568 height 772
click at [534, 168] on div "Enter a formula using existing metrics and operators ( + - * / ) Total Daily Sa…" at bounding box center [661, 418] width 1323 height 706
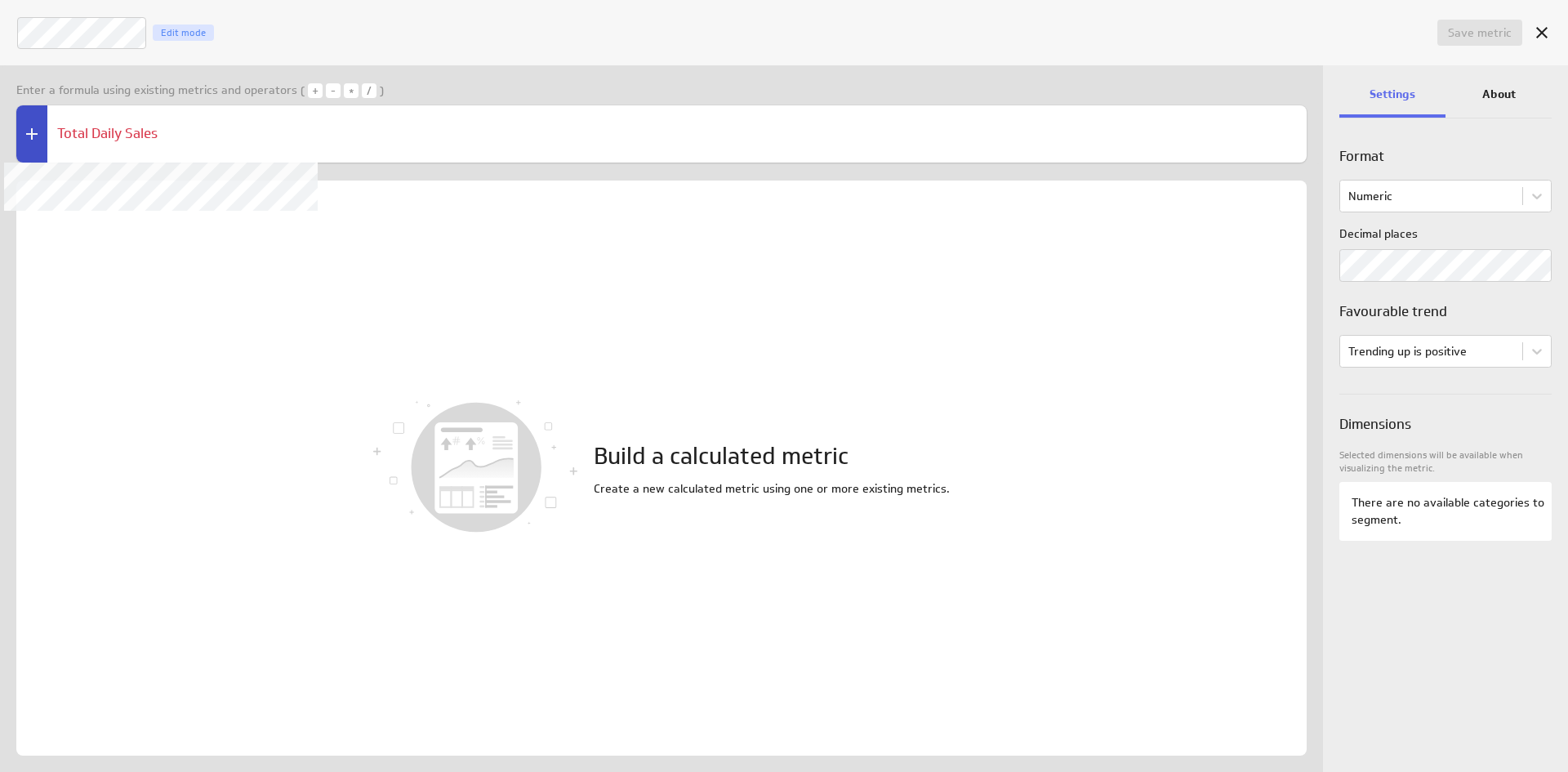
click at [41, 143] on icon at bounding box center [32, 134] width 20 height 20
click at [26, 144] on div at bounding box center [32, 134] width 31 height 57
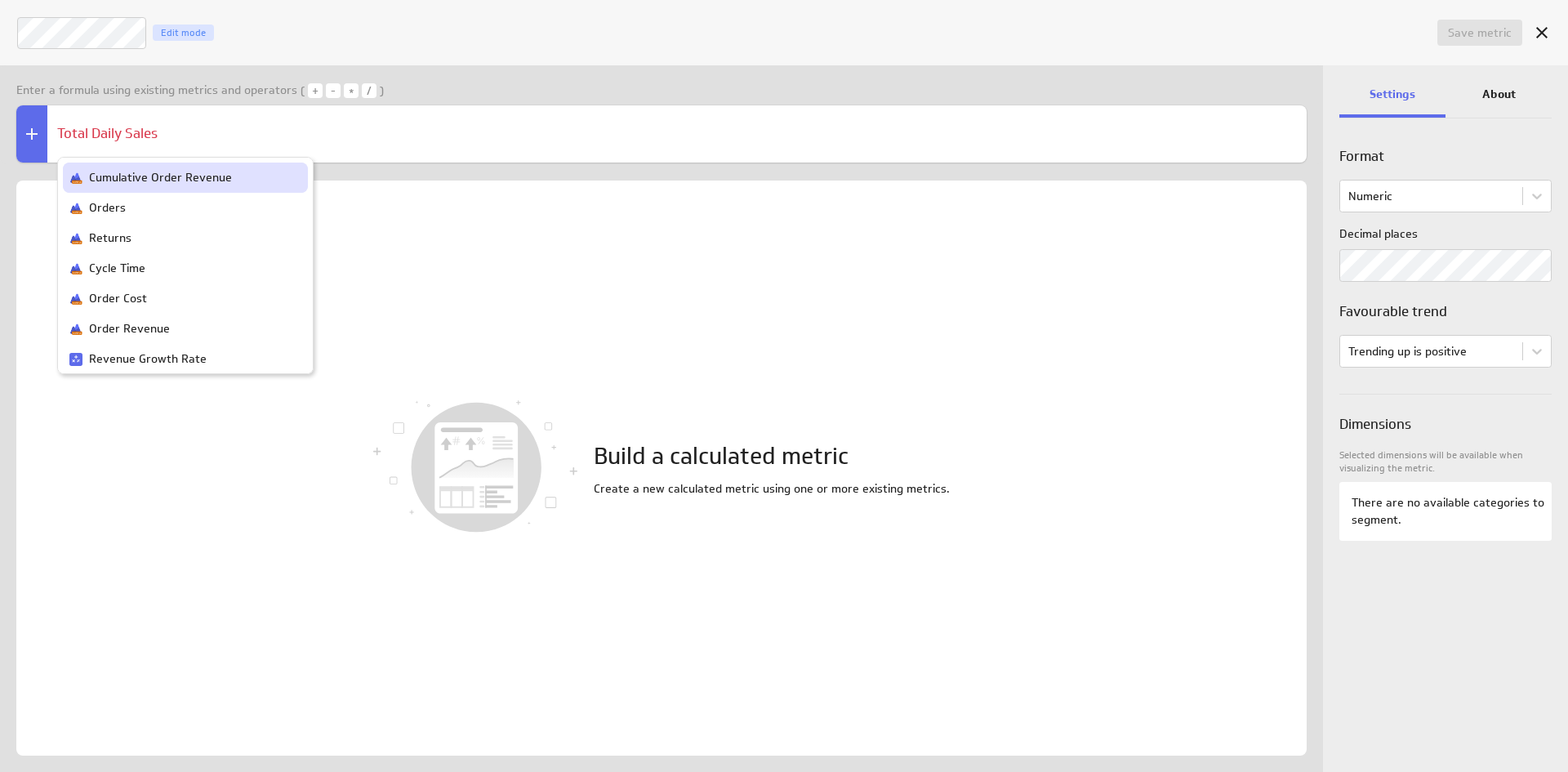
click at [825, 240] on div "Build a calculated metric Create a new calculated metric using one or more exis…" at bounding box center [661, 468] width 1290 height 575
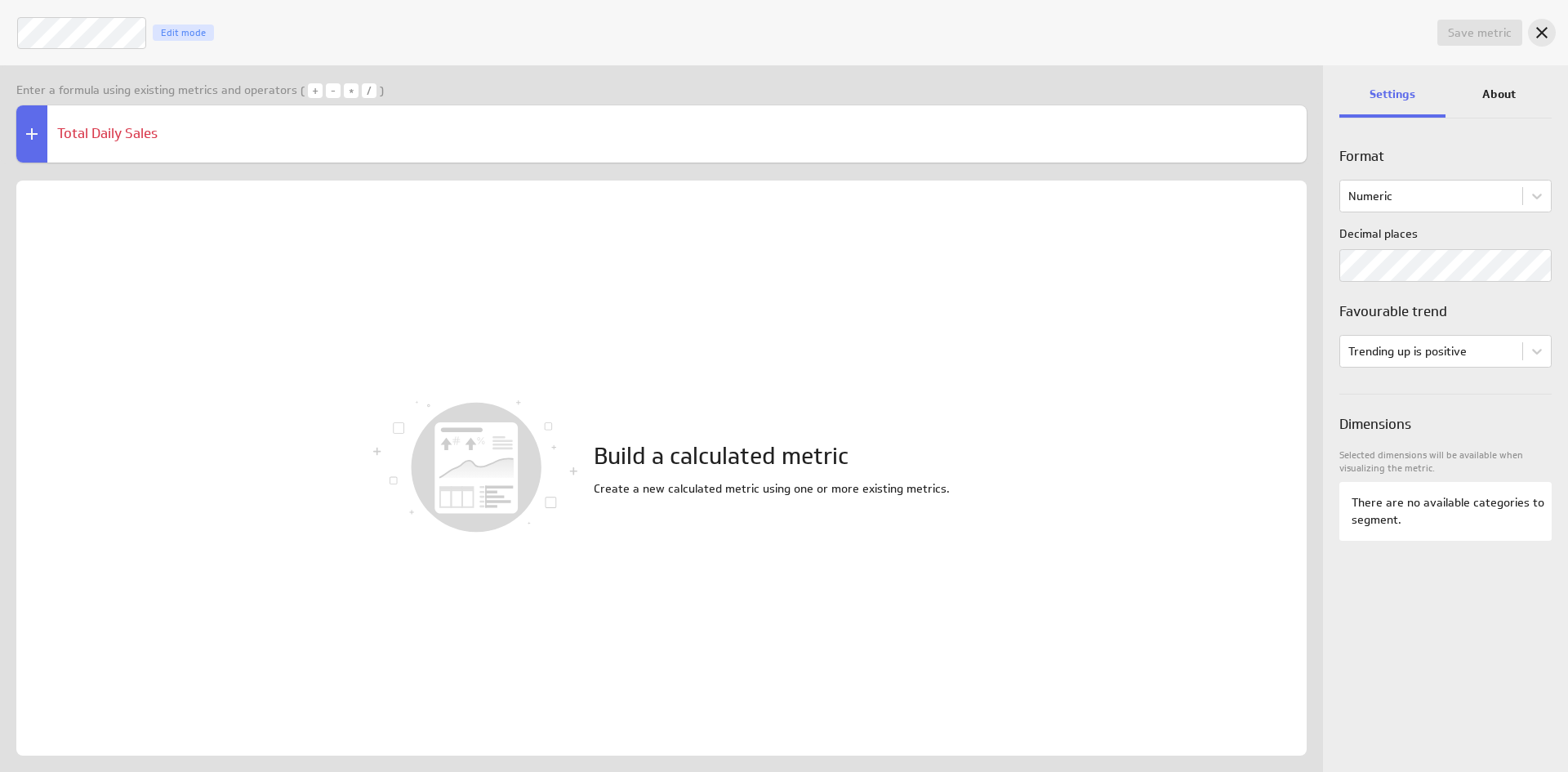
click at [1536, 34] on icon "Cancel" at bounding box center [1542, 33] width 20 height 20
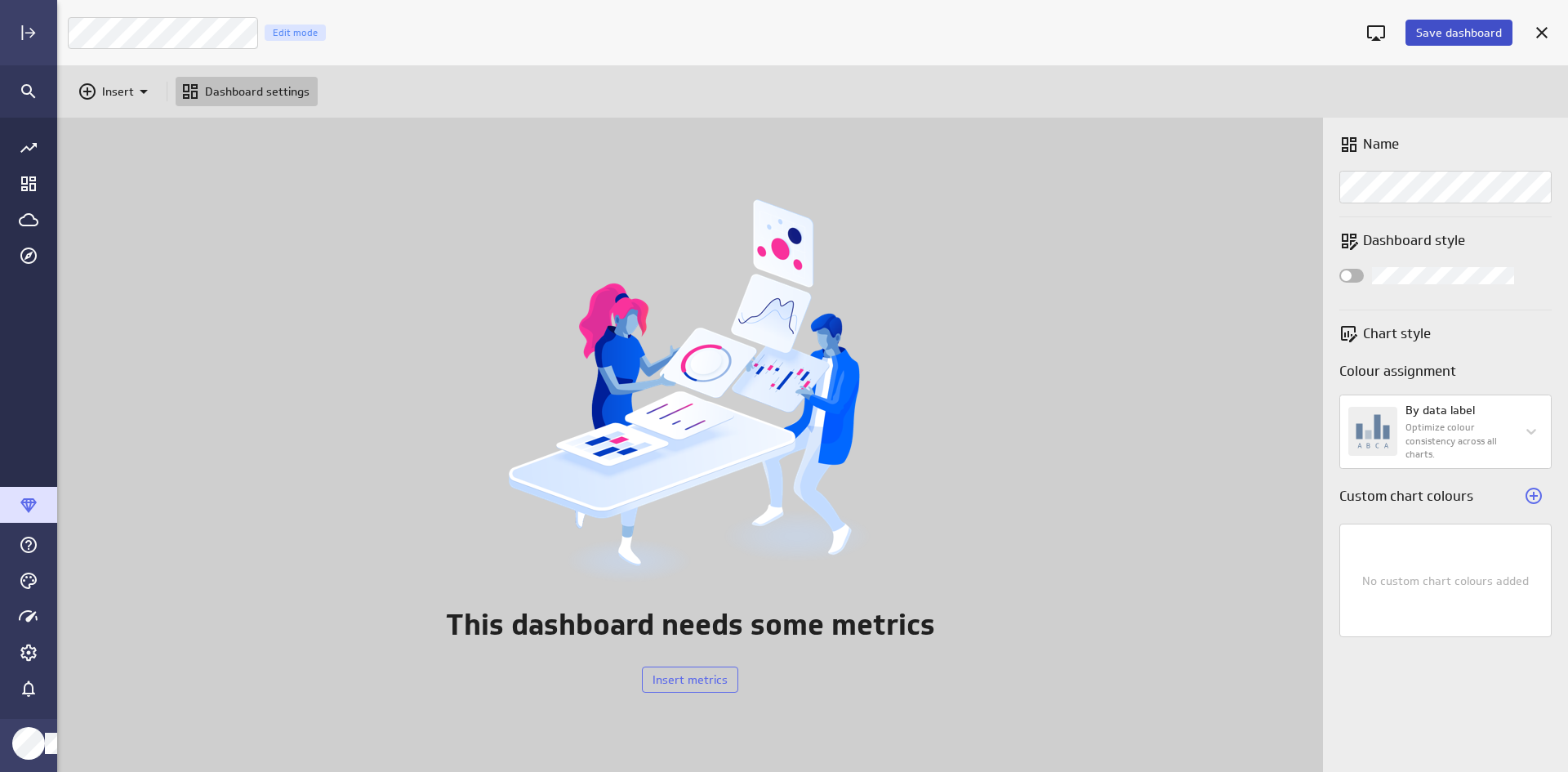
click at [1442, 29] on span "Save dashboard" at bounding box center [1459, 33] width 86 height 14
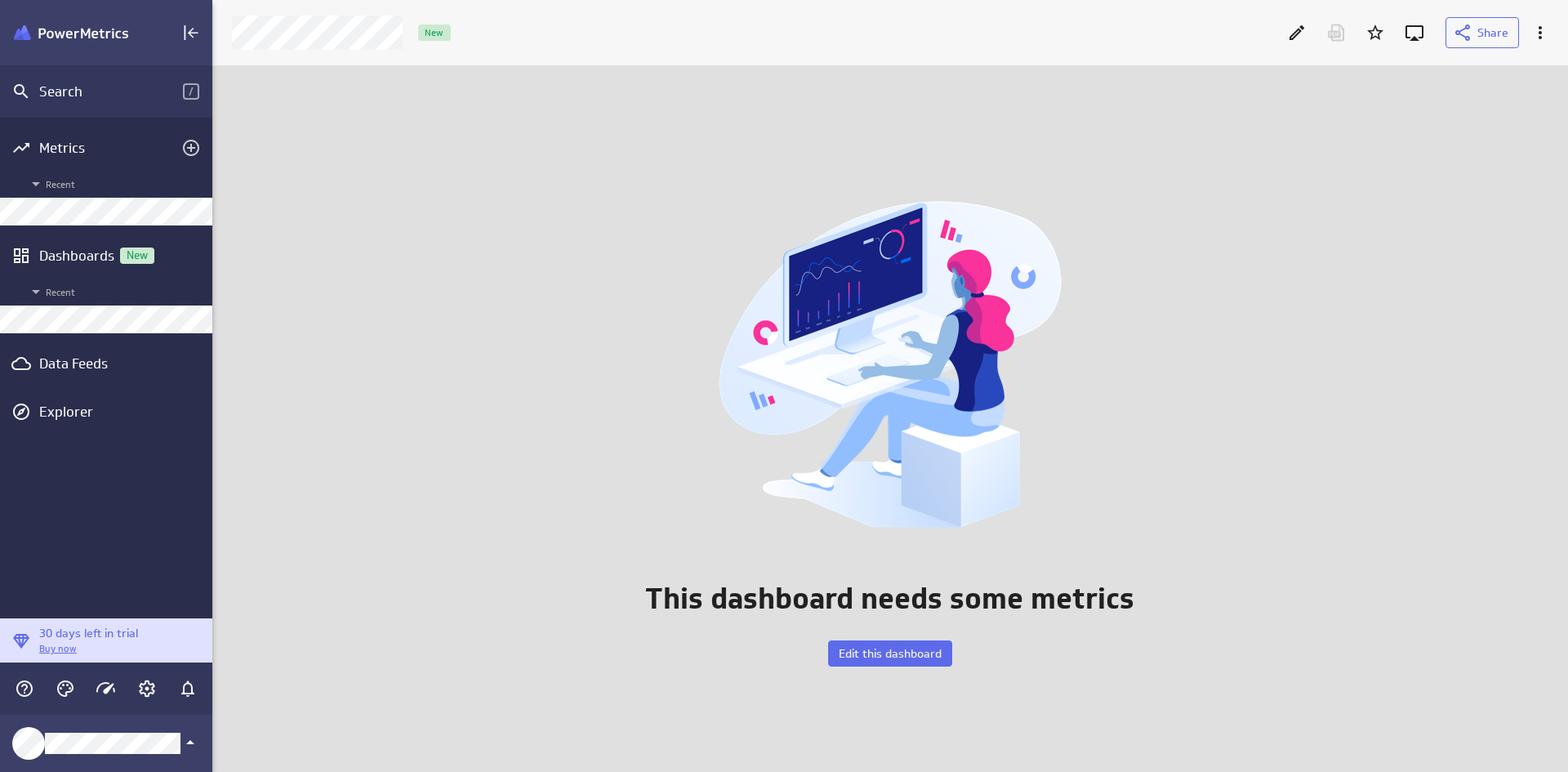
scroll to position [8, 8]
click at [184, 147] on icon "Add metrics" at bounding box center [191, 147] width 16 height 16
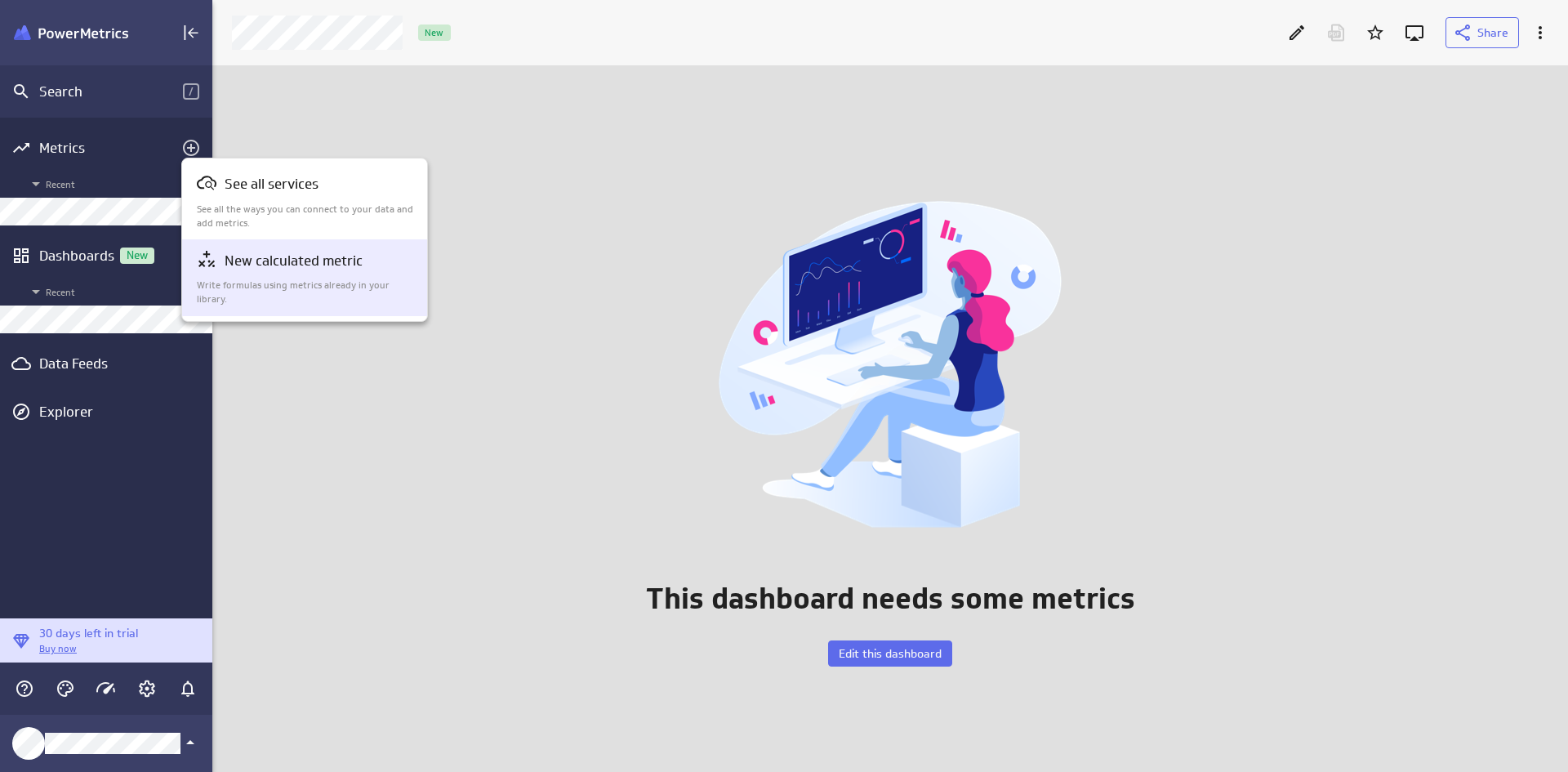
click at [276, 267] on p "New calculated metric" at bounding box center [293, 260] width 138 height 21
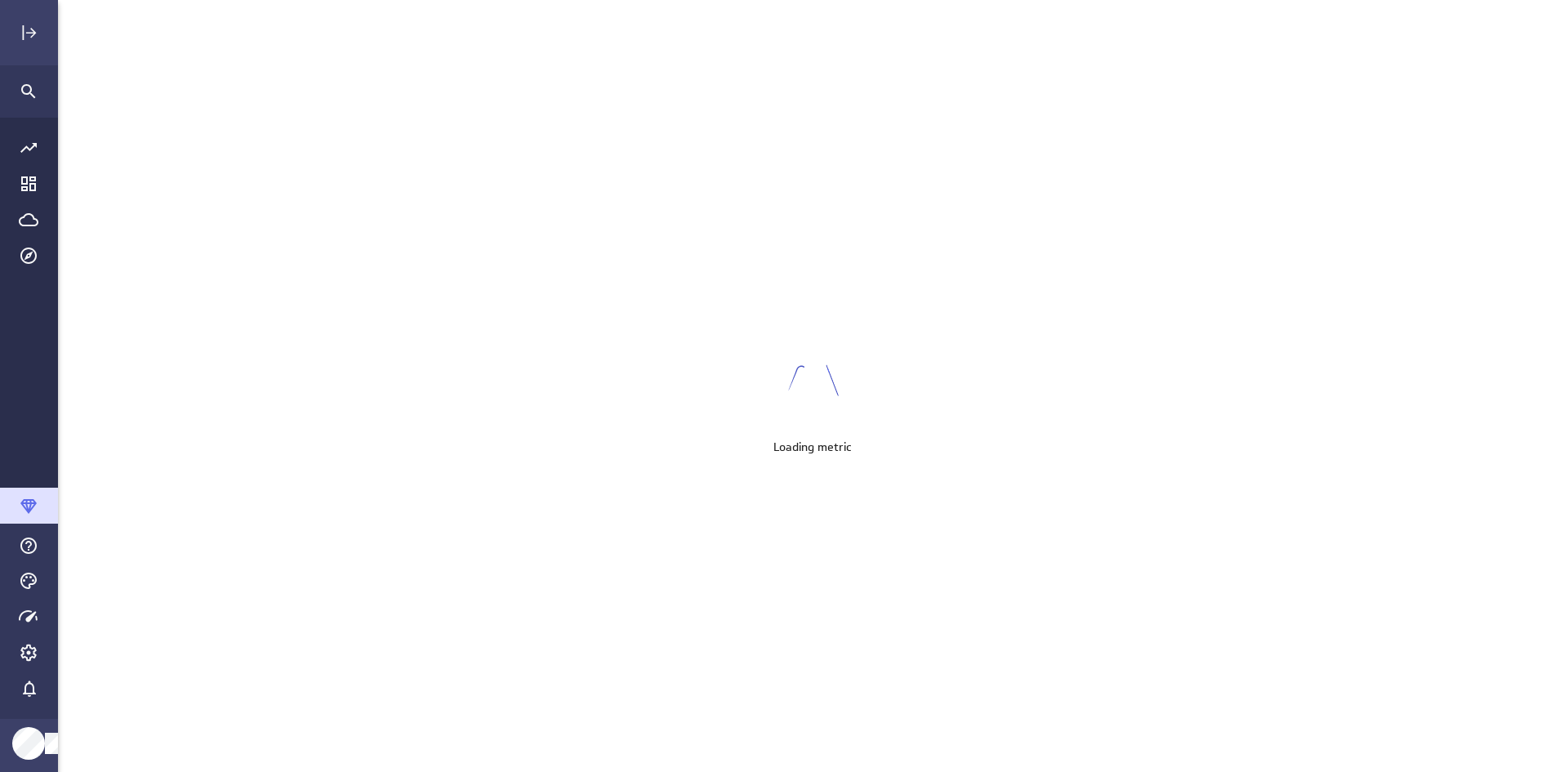
scroll to position [796, 1536]
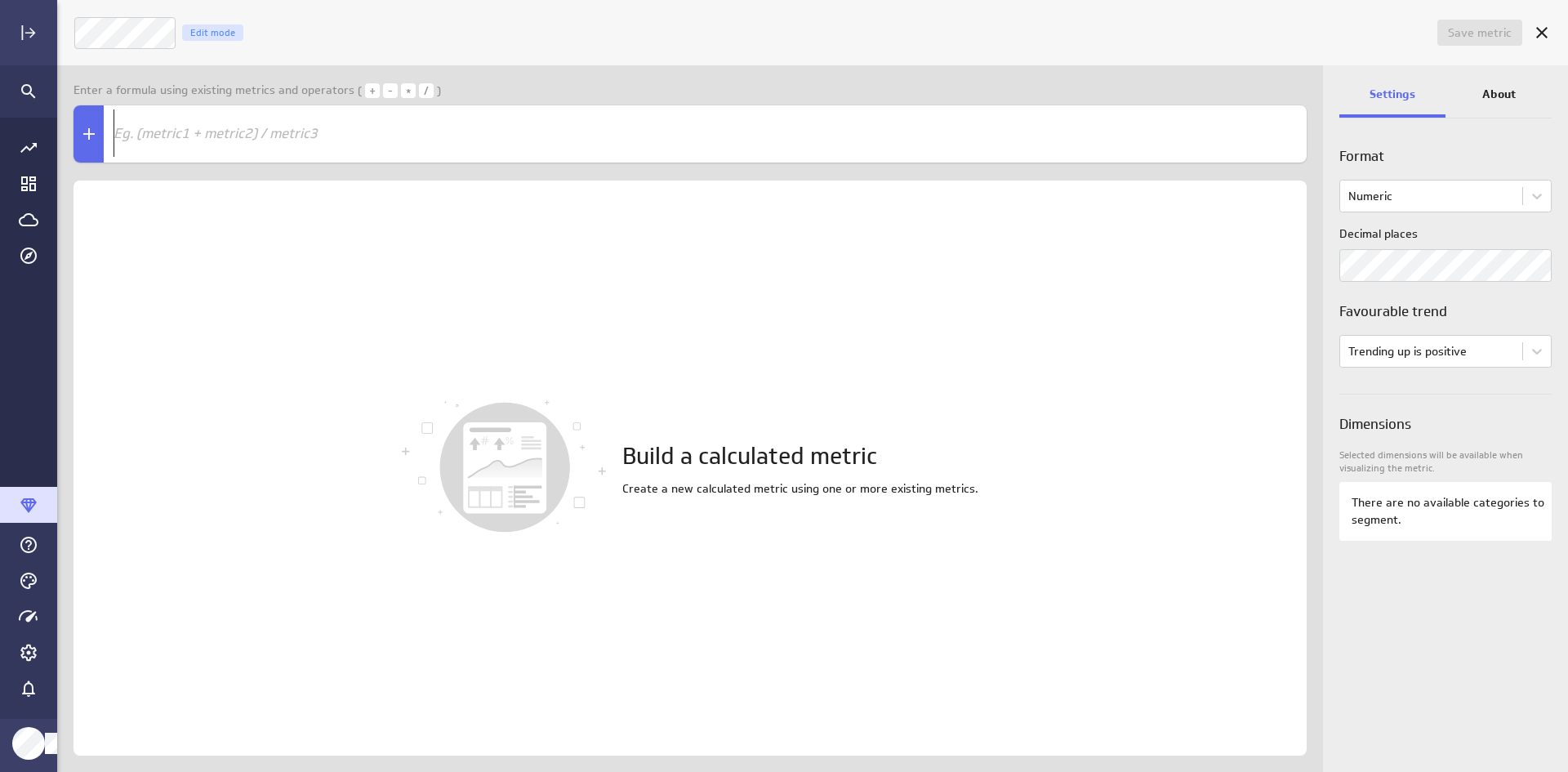
click at [713, 451] on h1 "Build a calculated metric" at bounding box center [800, 457] width 356 height 34
click at [42, 30] on div "Expand" at bounding box center [28, 33] width 28 height 28
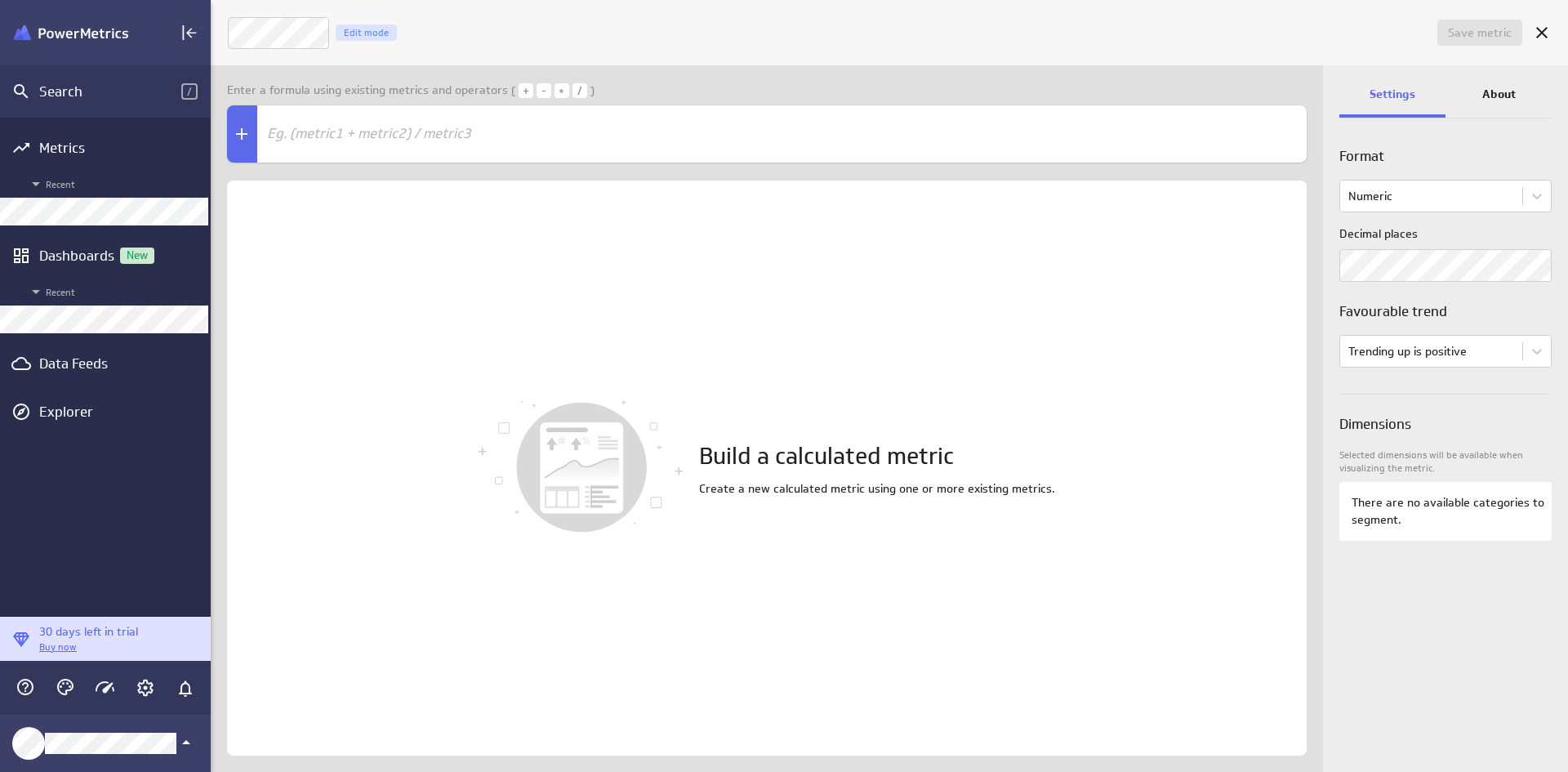
scroll to position [8, 8]
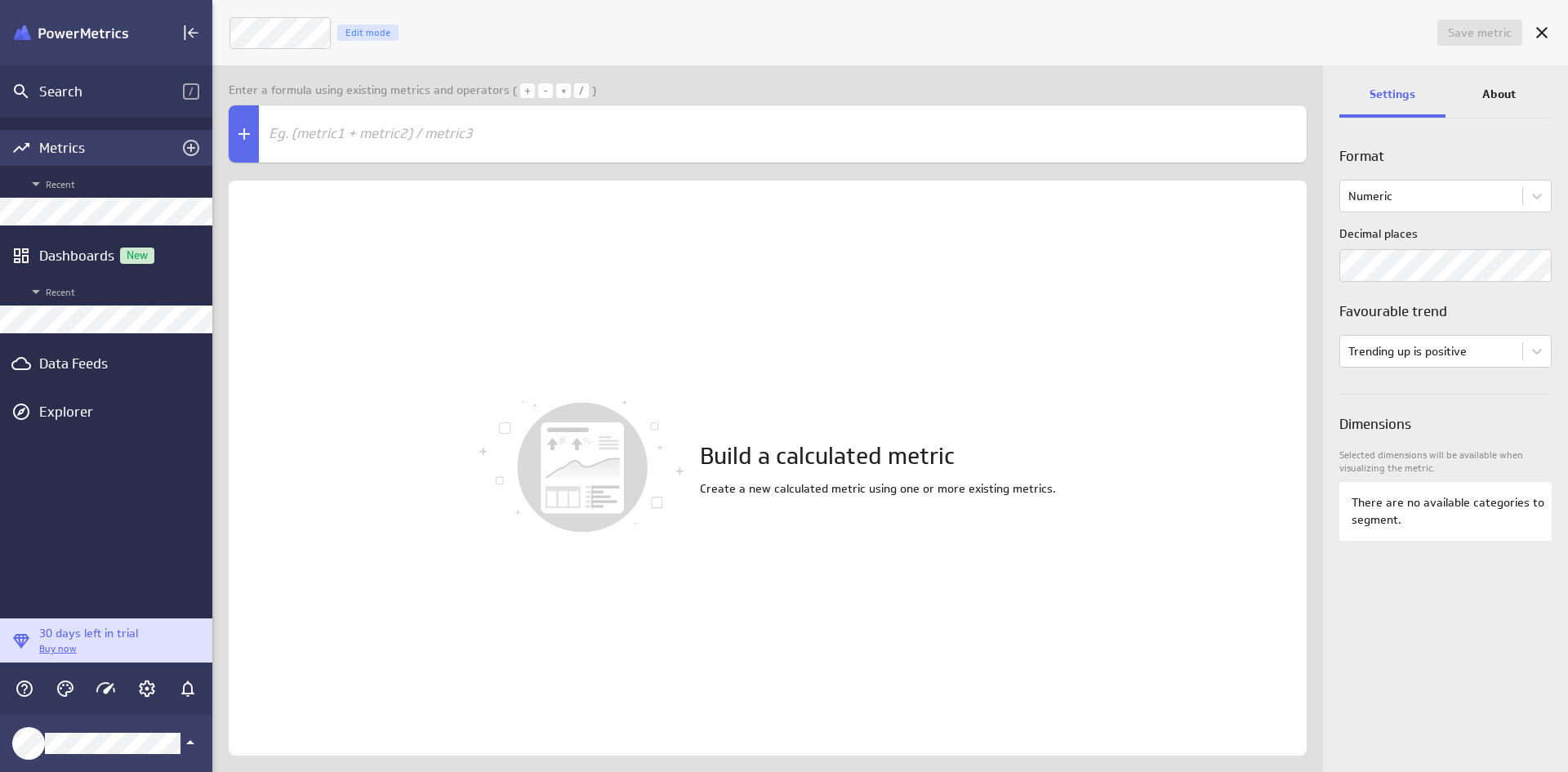
click at [109, 147] on div "Metrics" at bounding box center [106, 148] width 134 height 18
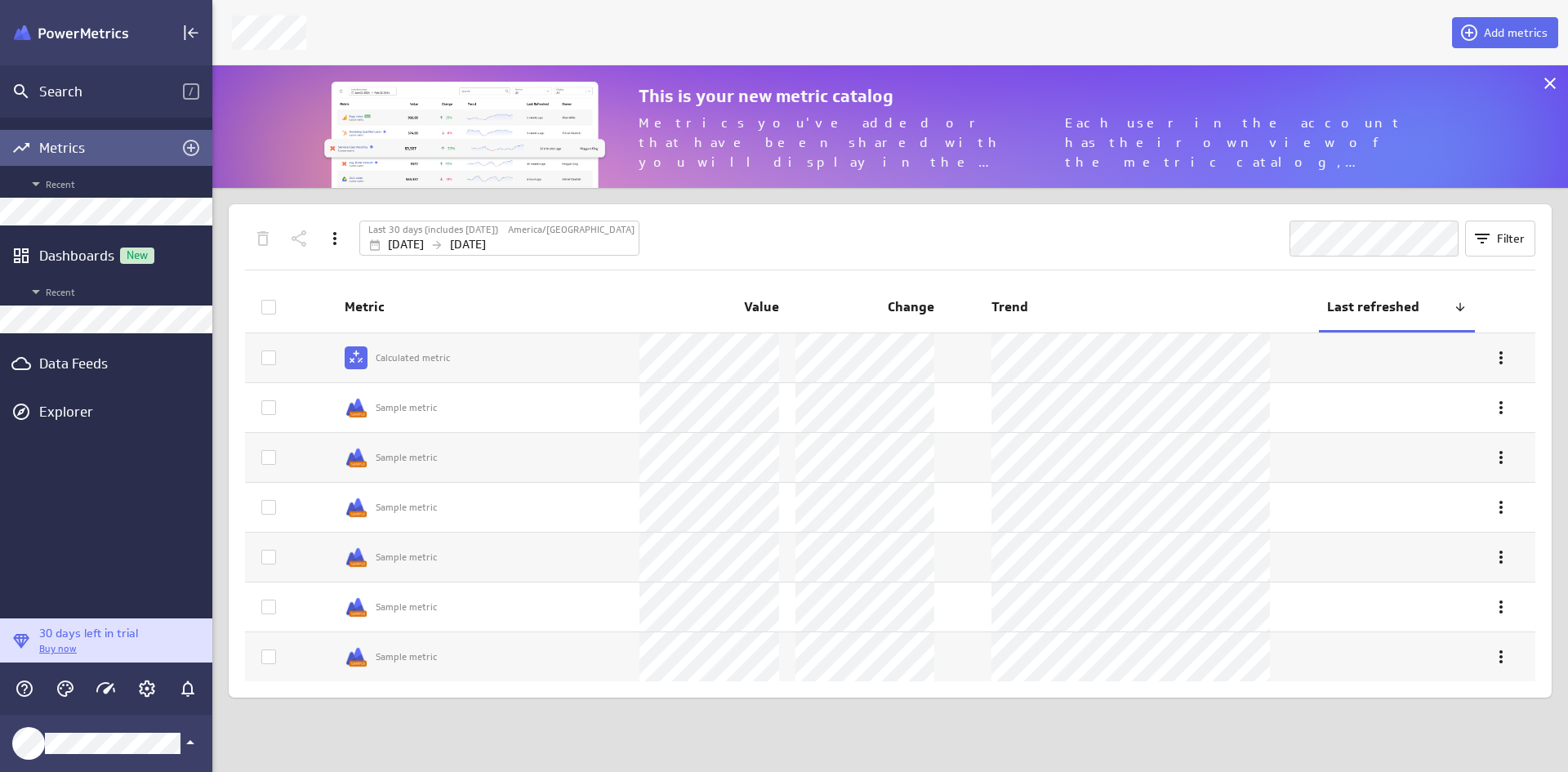
scroll to position [147, 1381]
click at [1474, 35] on icon at bounding box center [1469, 33] width 20 height 20
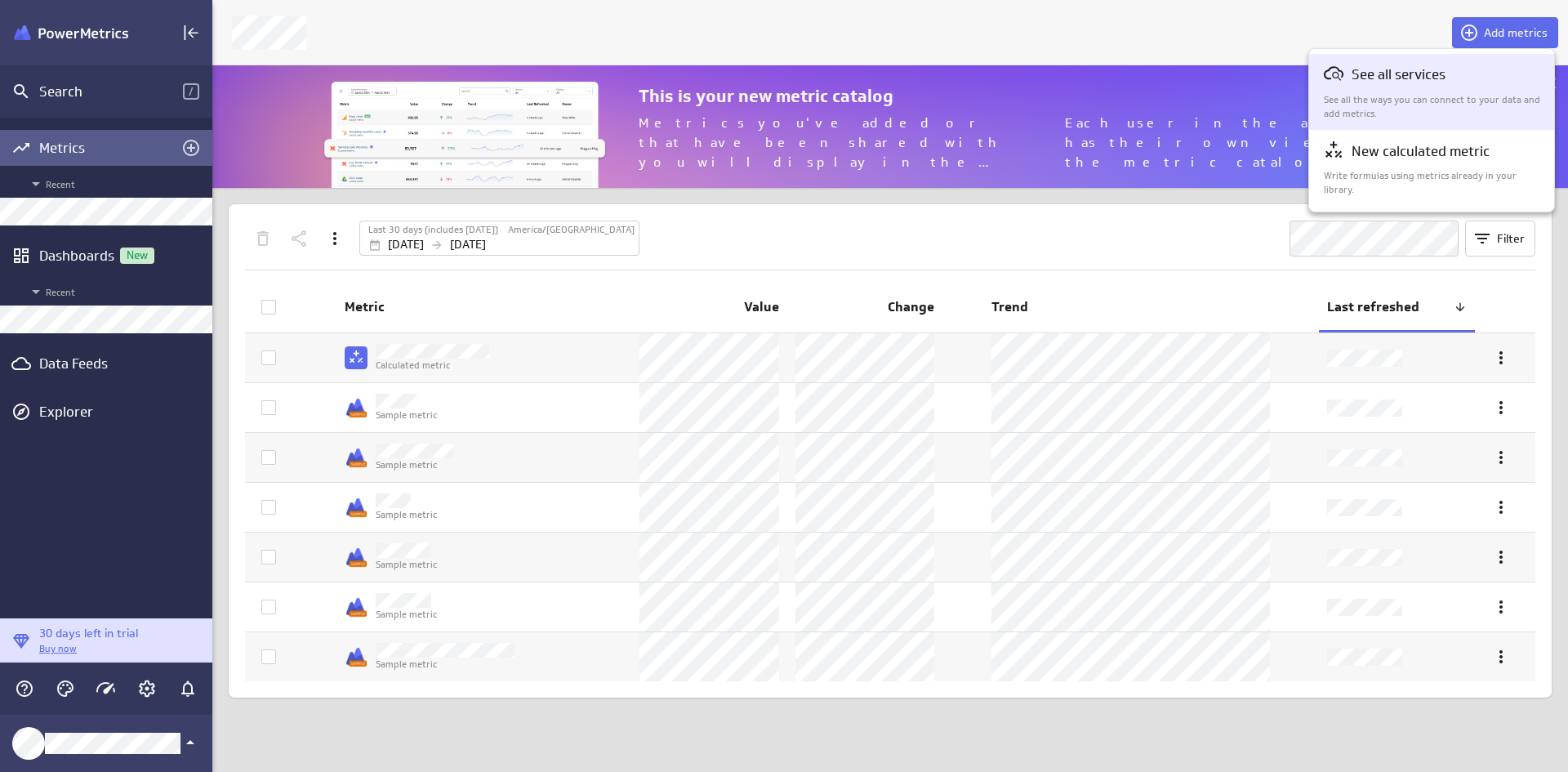
click at [1447, 114] on p "See all the ways you can connect to your data and add metrics." at bounding box center [1432, 107] width 217 height 28
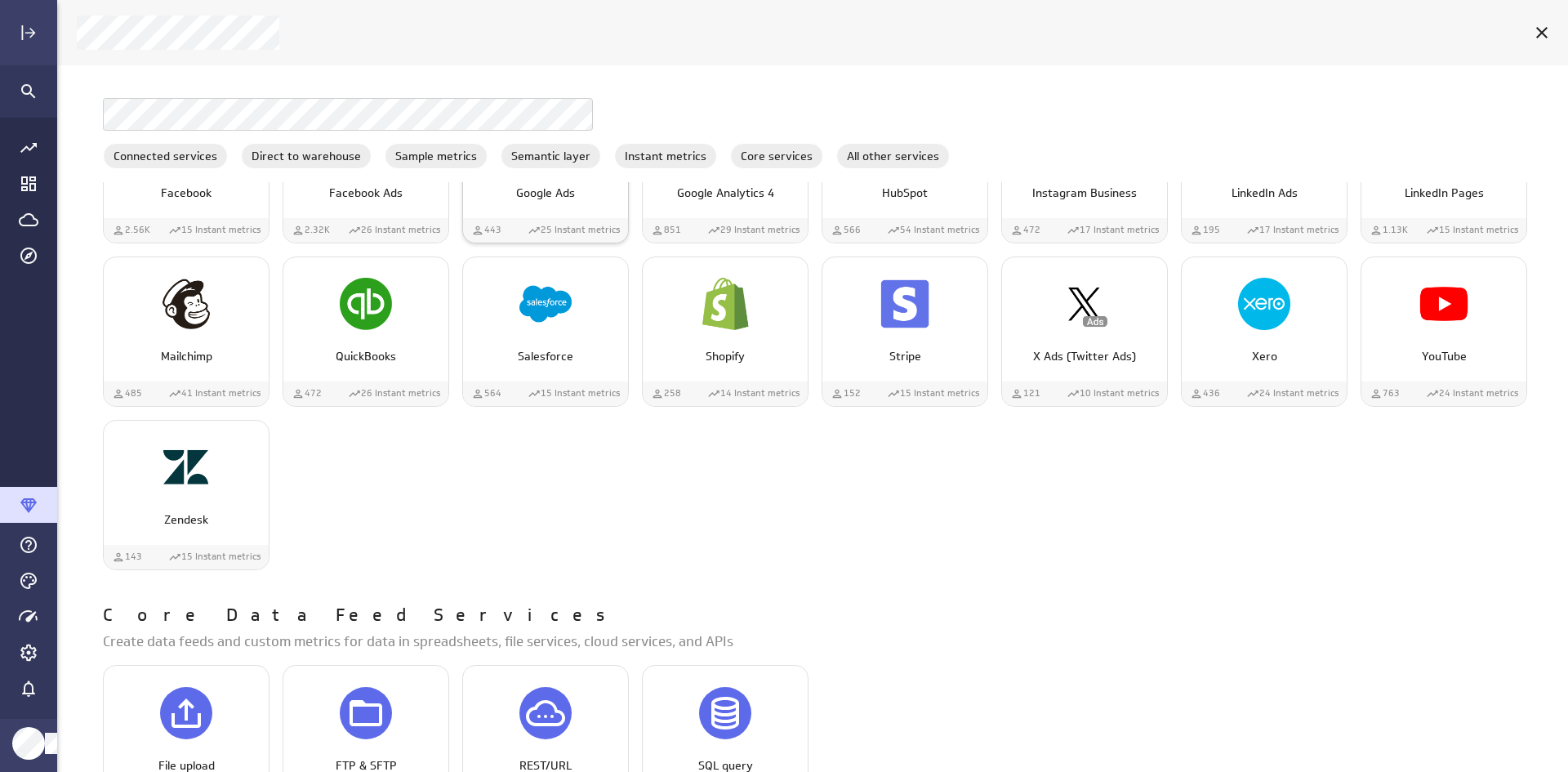
scroll to position [1061, 0]
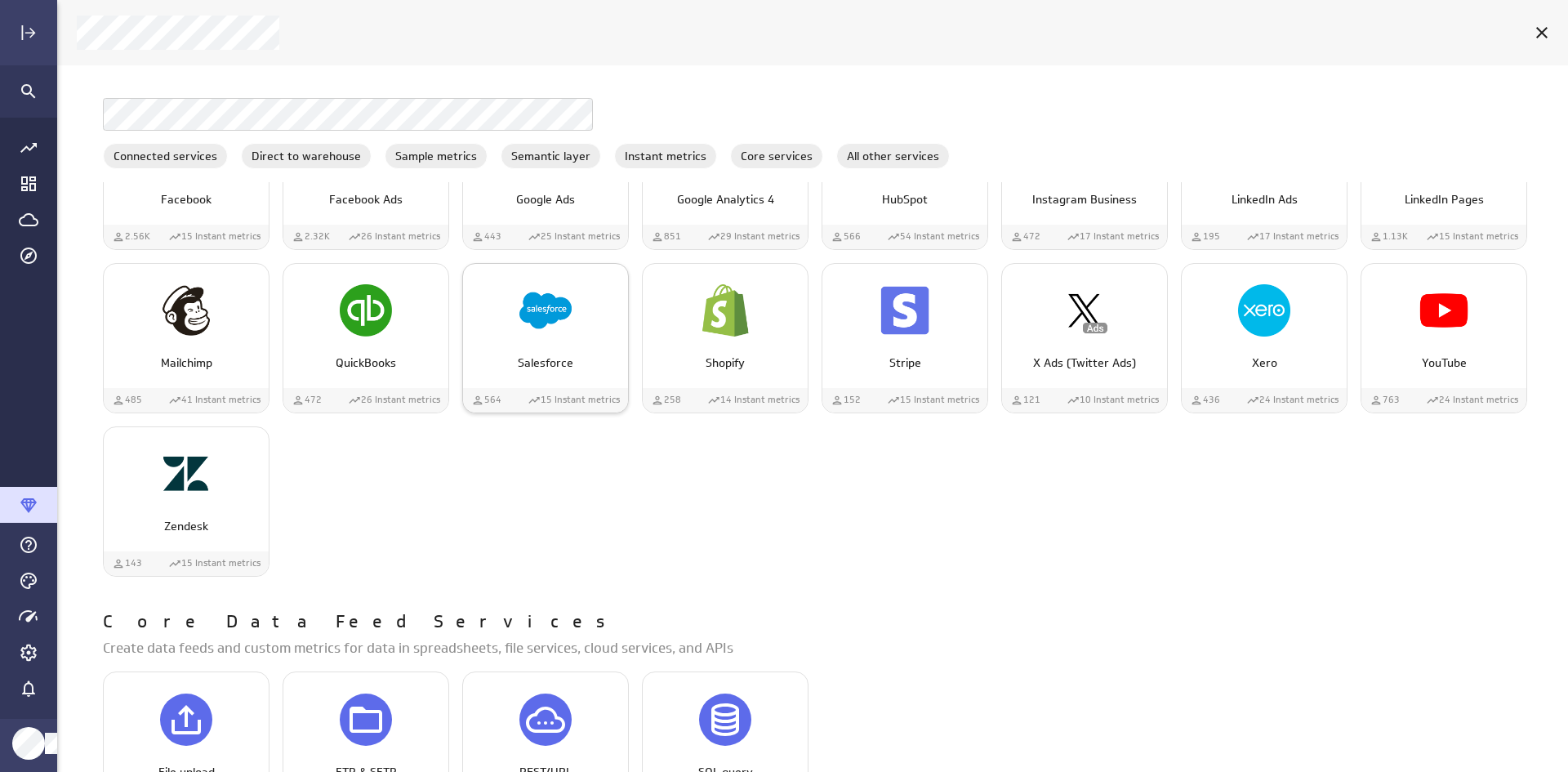
click at [572, 381] on div "Salesforce" at bounding box center [545, 325] width 165 height 124
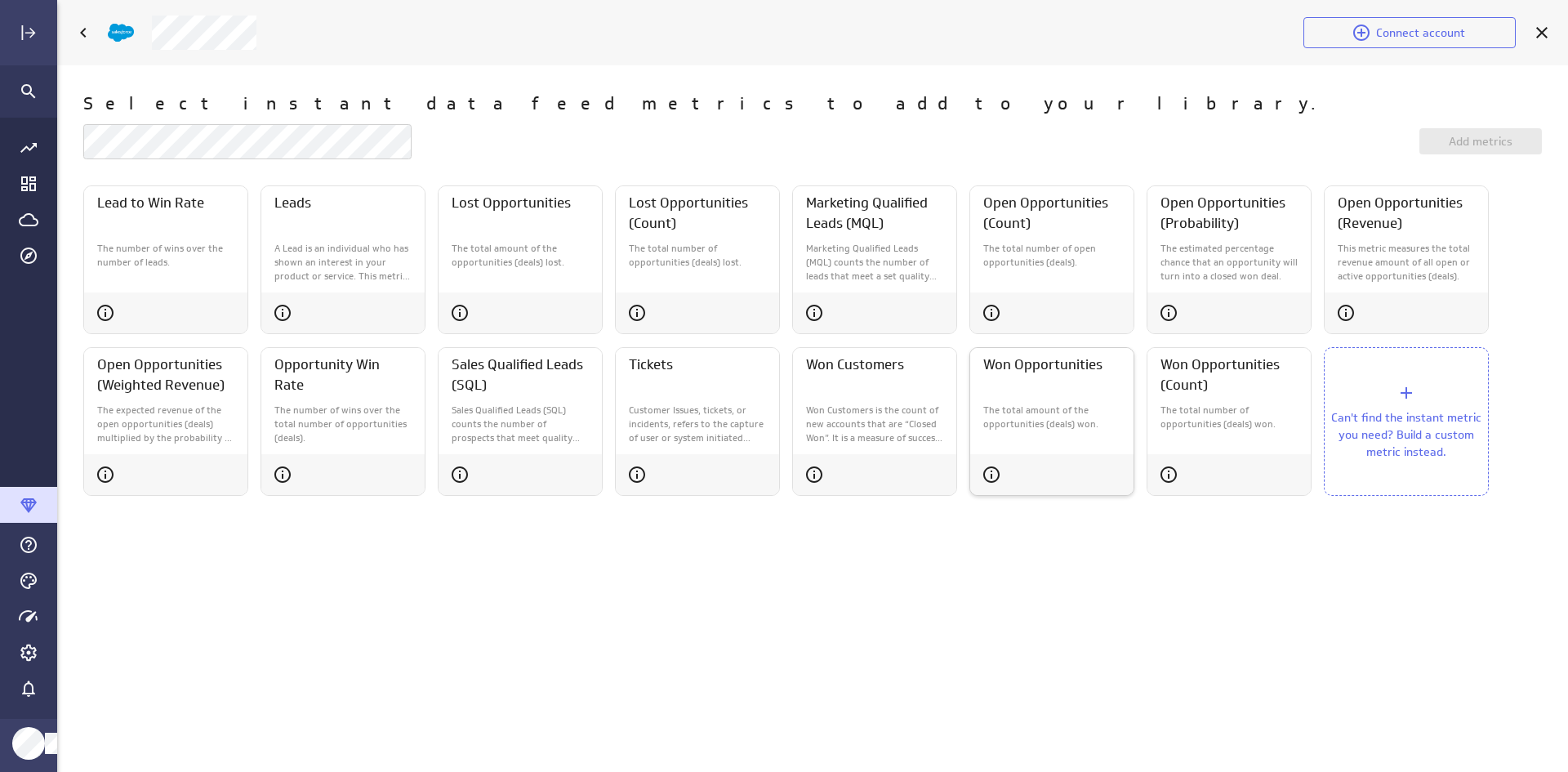
click at [1044, 404] on p "The total amount of the opportunities (deals) won." at bounding box center [1052, 417] width 137 height 28
click at [1480, 137] on span "Add metrics (1)" at bounding box center [1480, 141] width 81 height 14
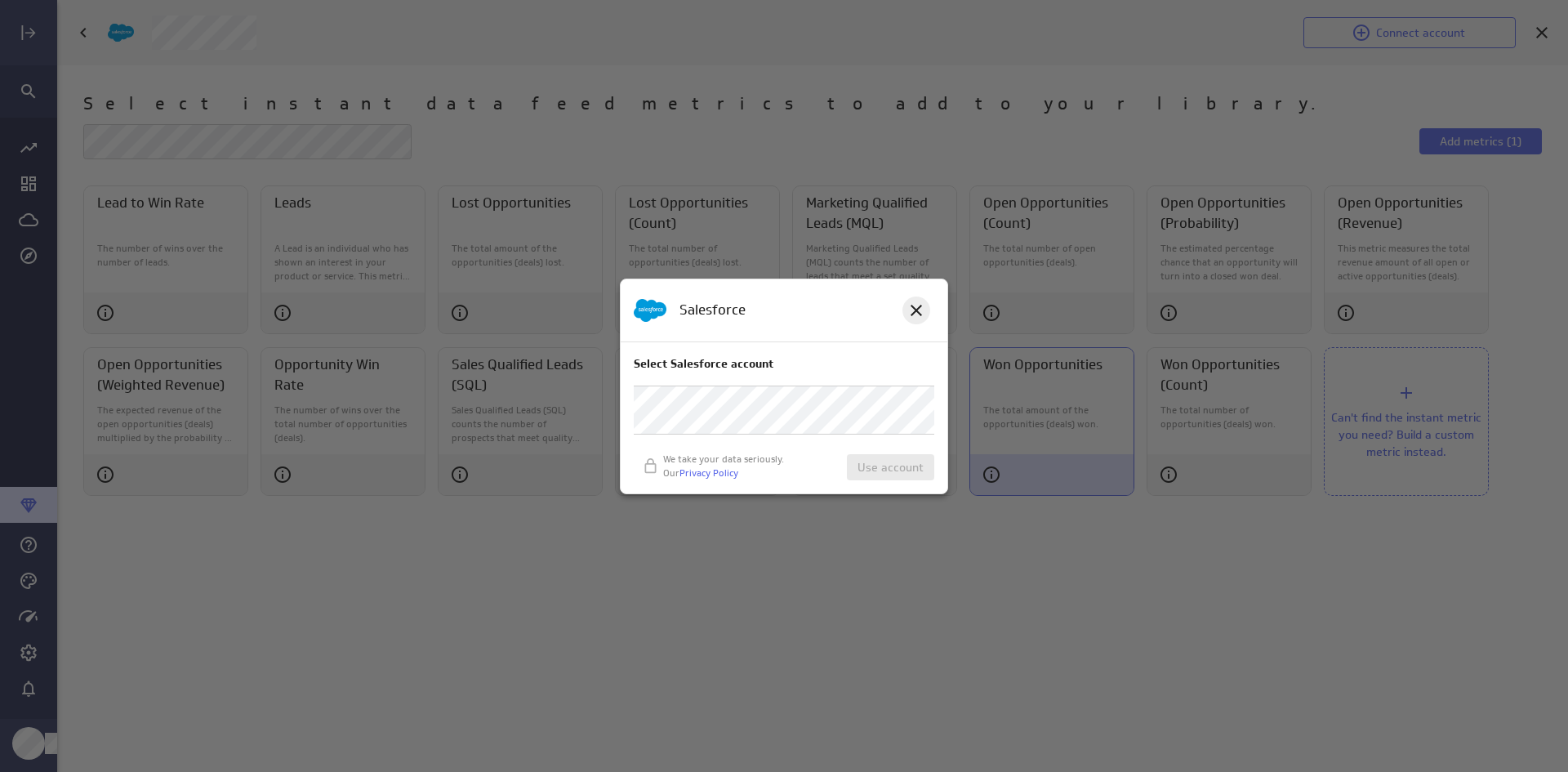
click at [911, 302] on icon at bounding box center [917, 310] width 20 height 20
